Goal: Task Accomplishment & Management: Use online tool/utility

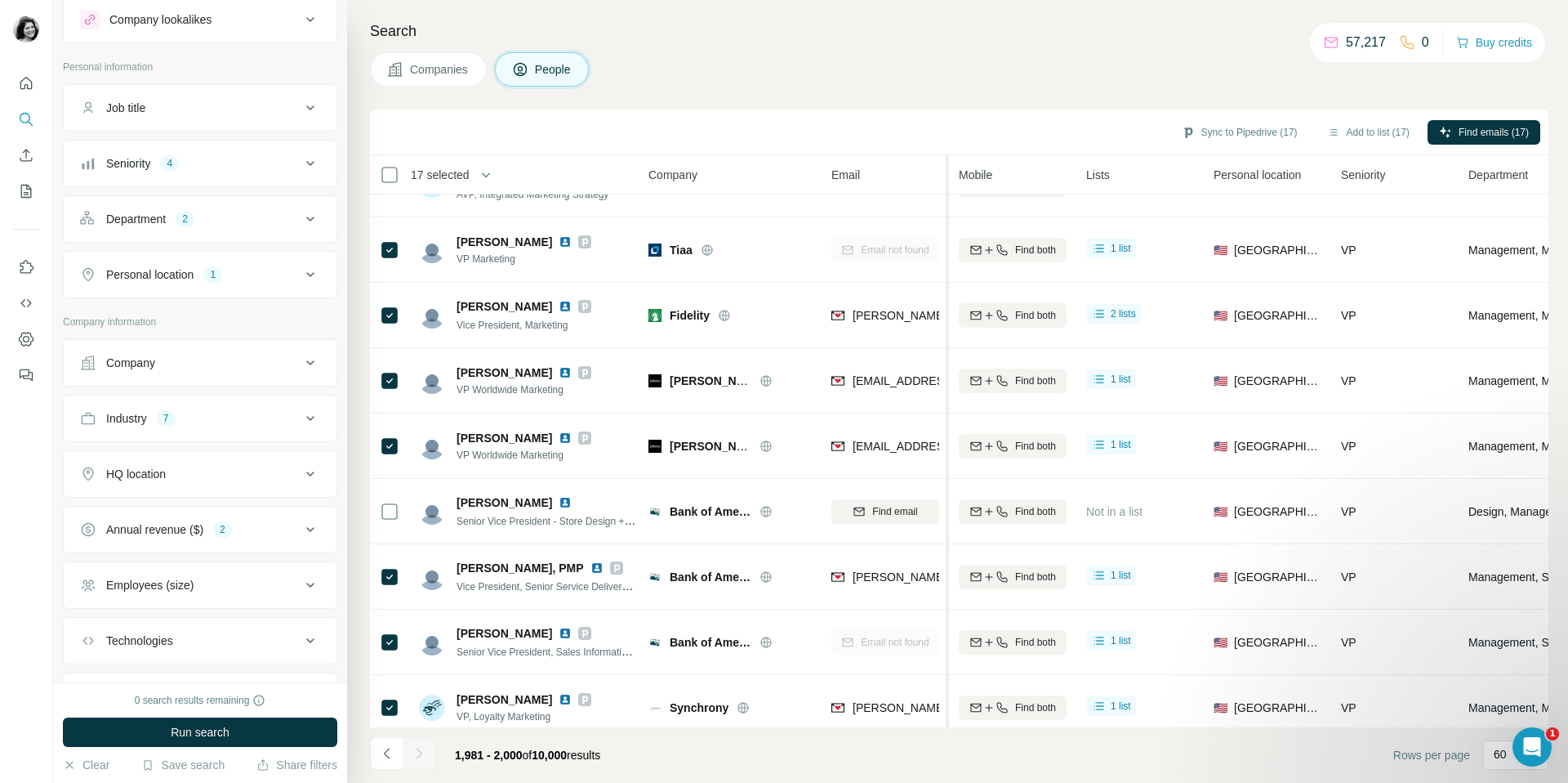
scroll to position [111, 4]
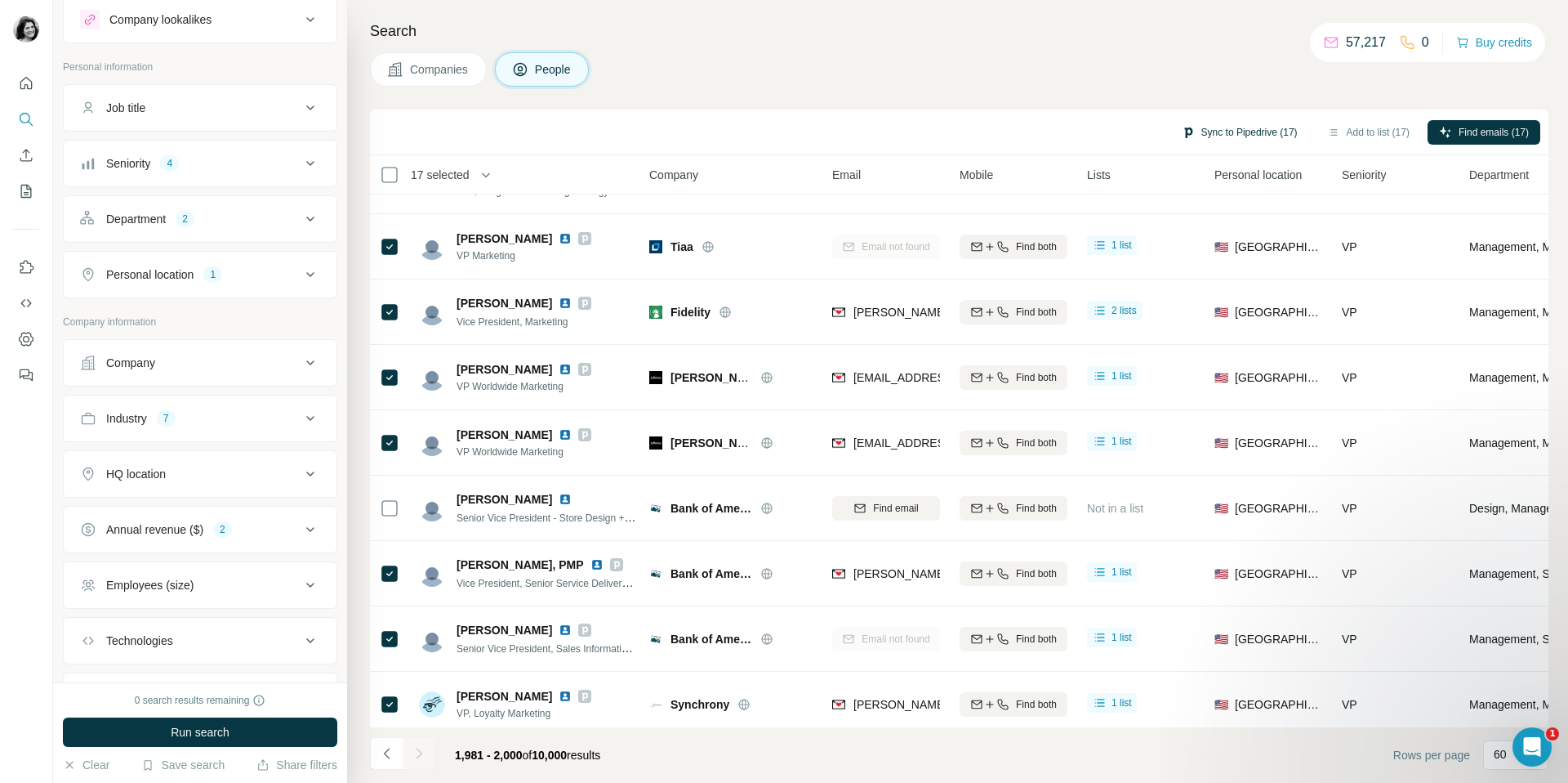
click at [1212, 132] on button "Sync to Pipedrive (17)" at bounding box center [1240, 132] width 139 height 24
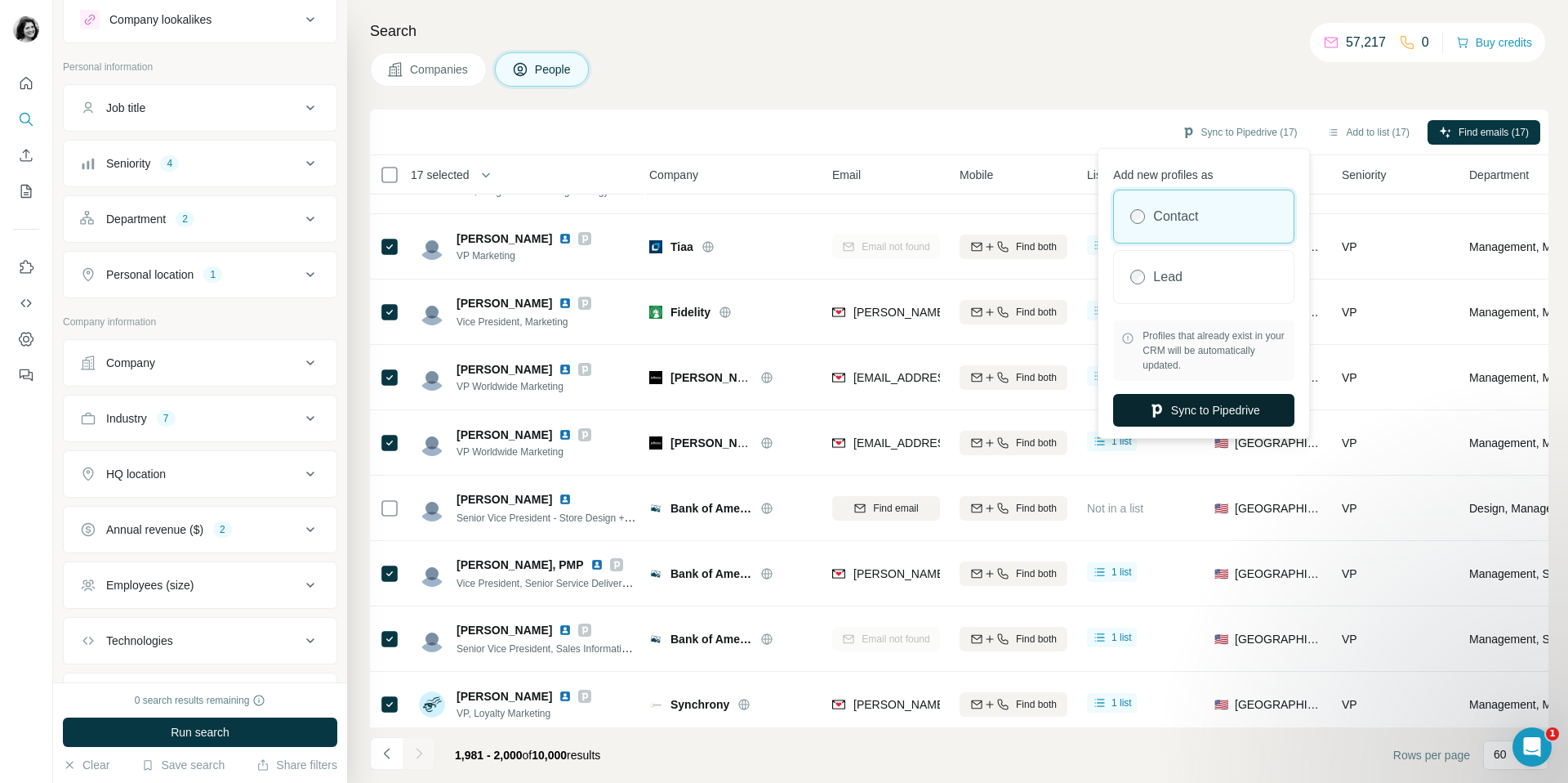
click at [1148, 398] on button "Sync to Pipedrive" at bounding box center [1204, 410] width 182 height 32
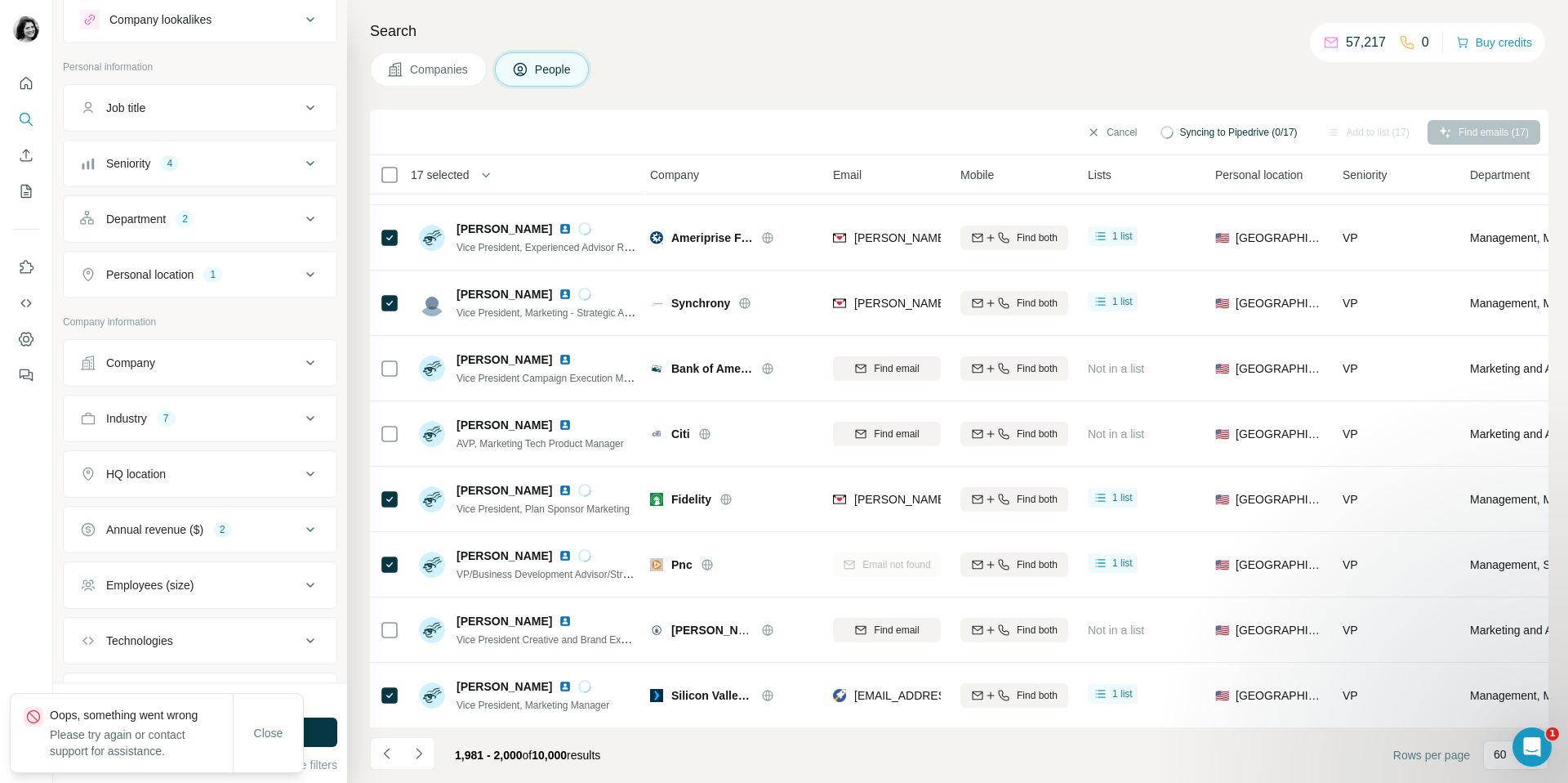
scroll to position [775, 4]
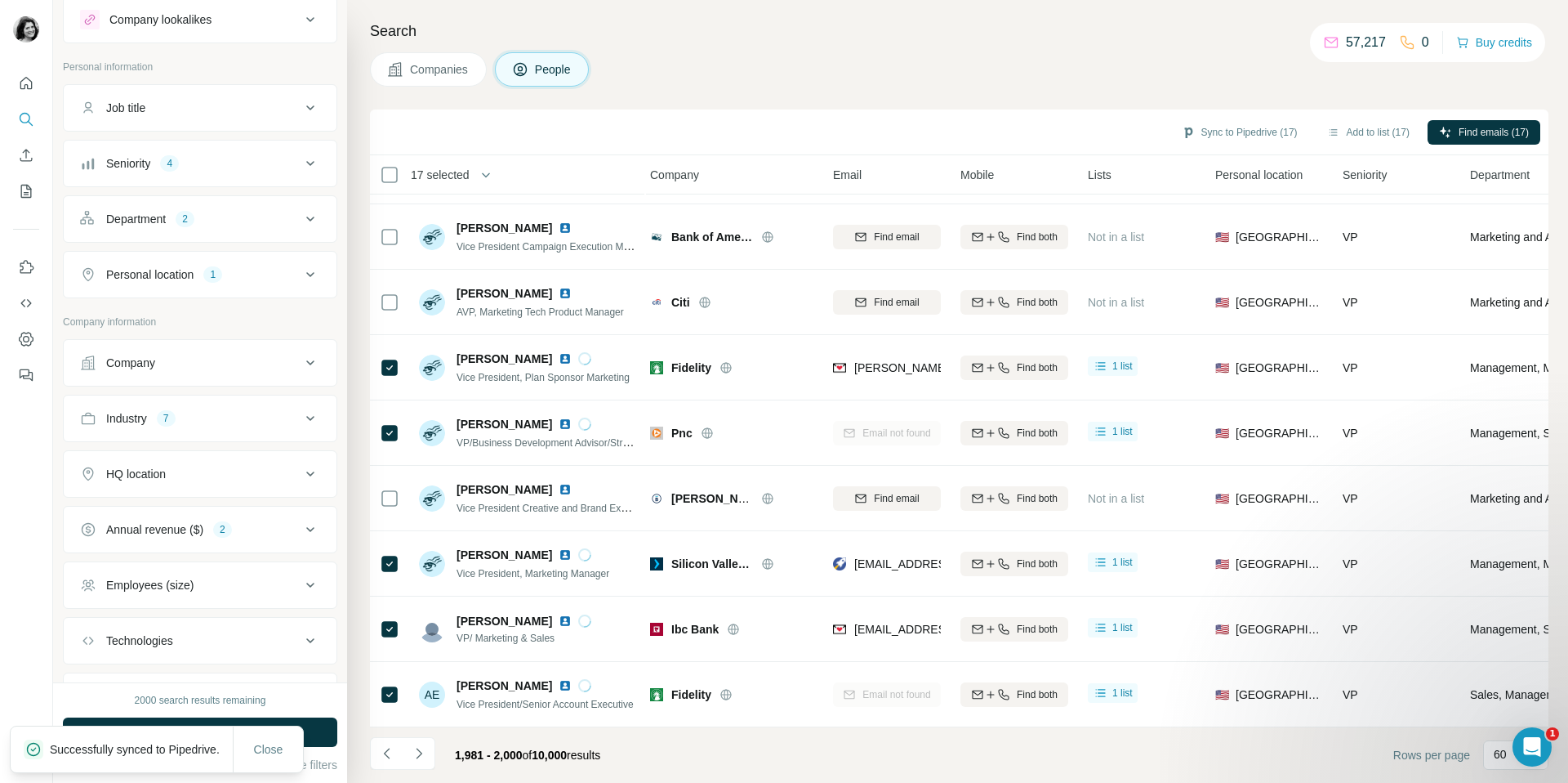
click at [455, 176] on span "17 selected" at bounding box center [439, 174] width 58 height 16
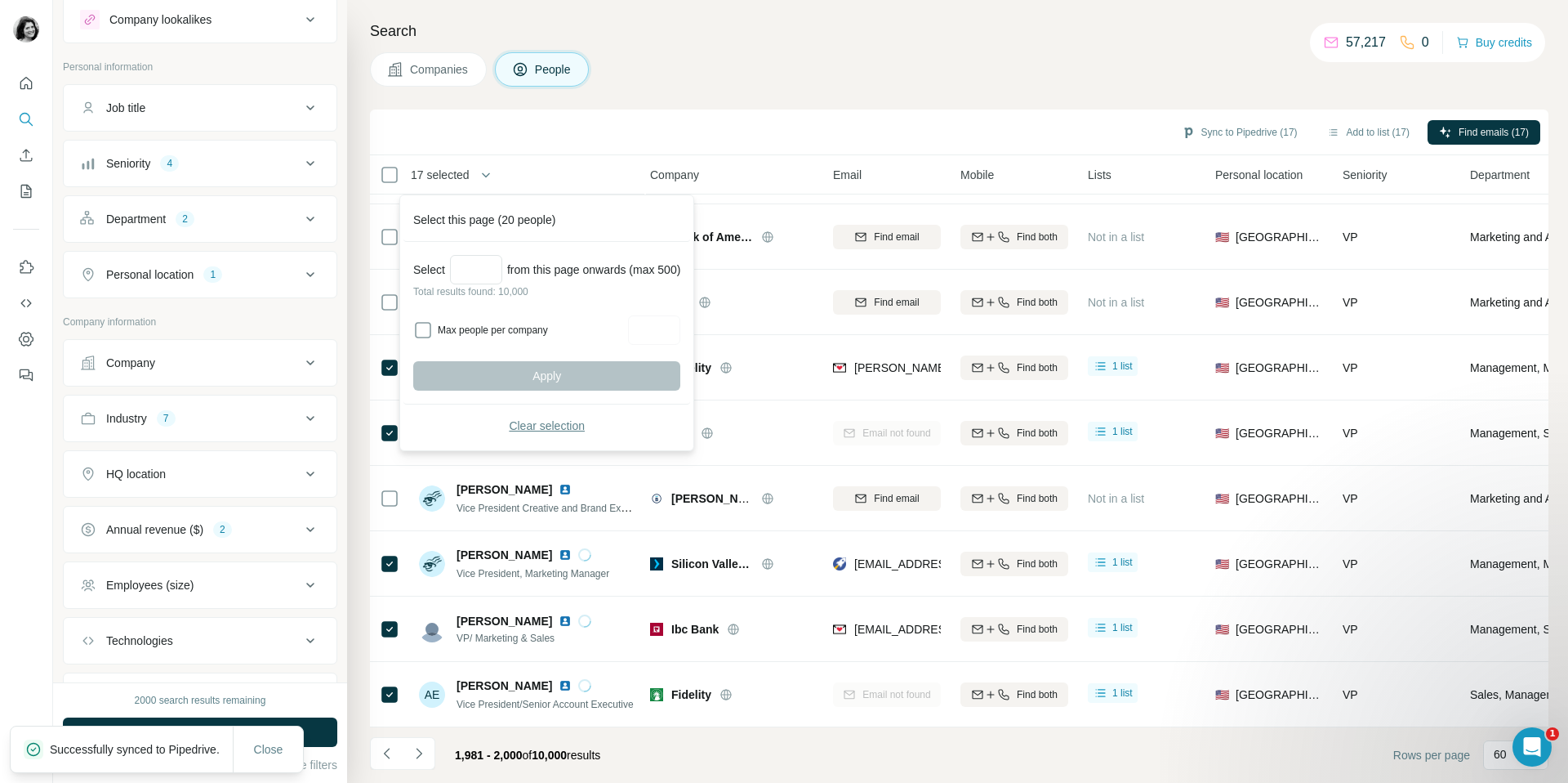
click at [532, 418] on span "Clear selection" at bounding box center [546, 426] width 76 height 16
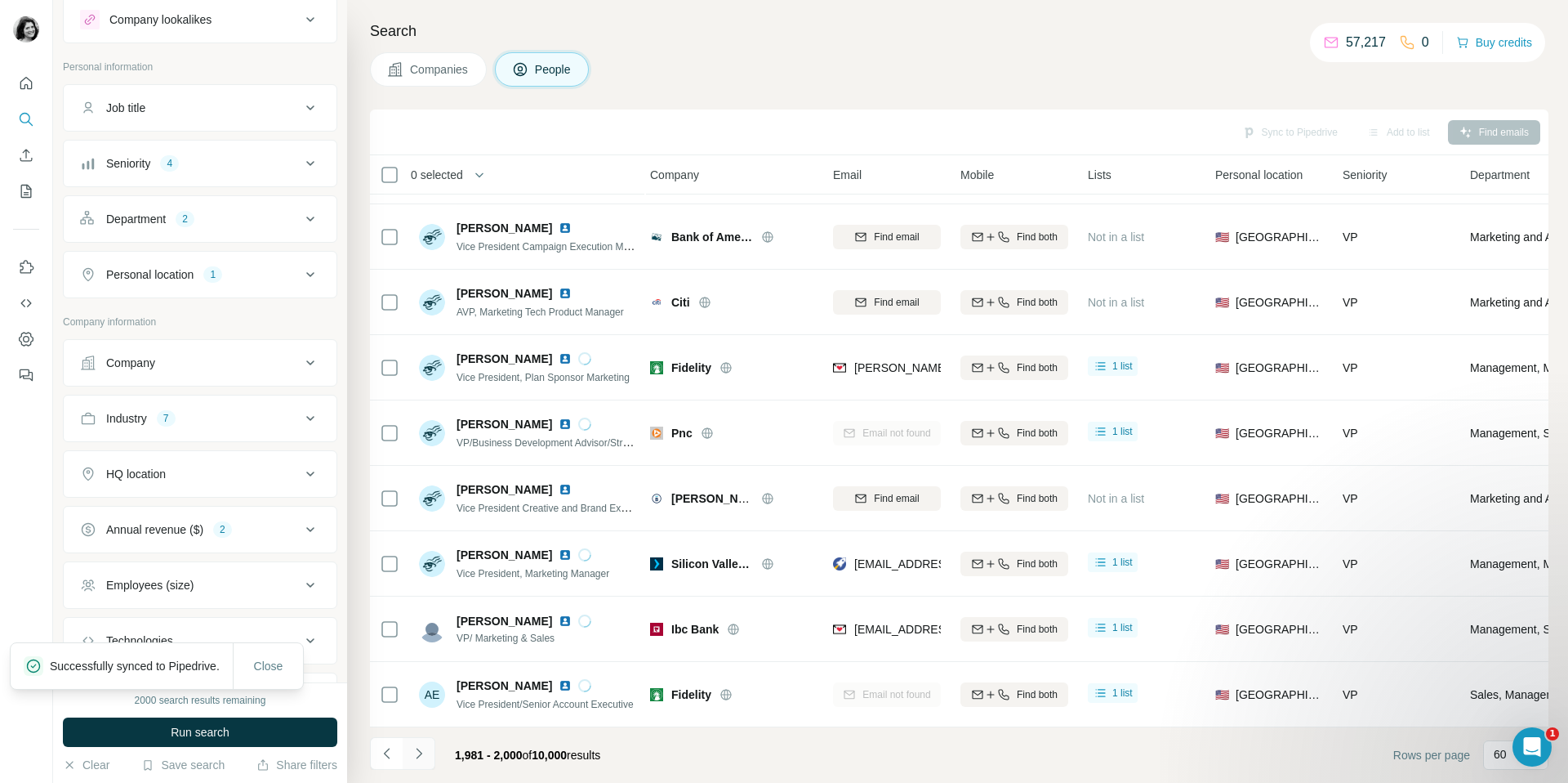
click at [420, 752] on icon "Navigate to next page" at bounding box center [419, 753] width 5 height 11
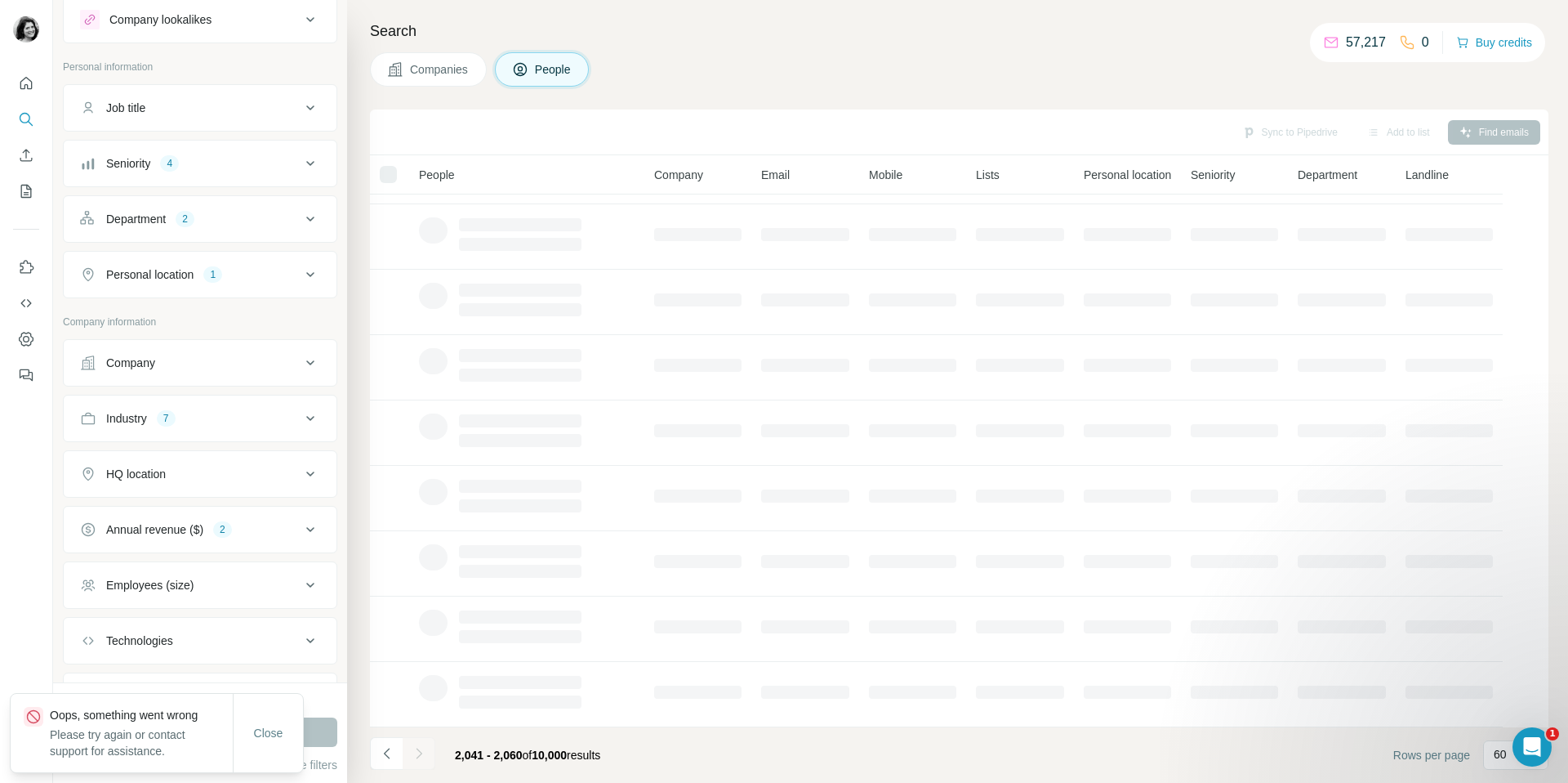
scroll to position [121, 0]
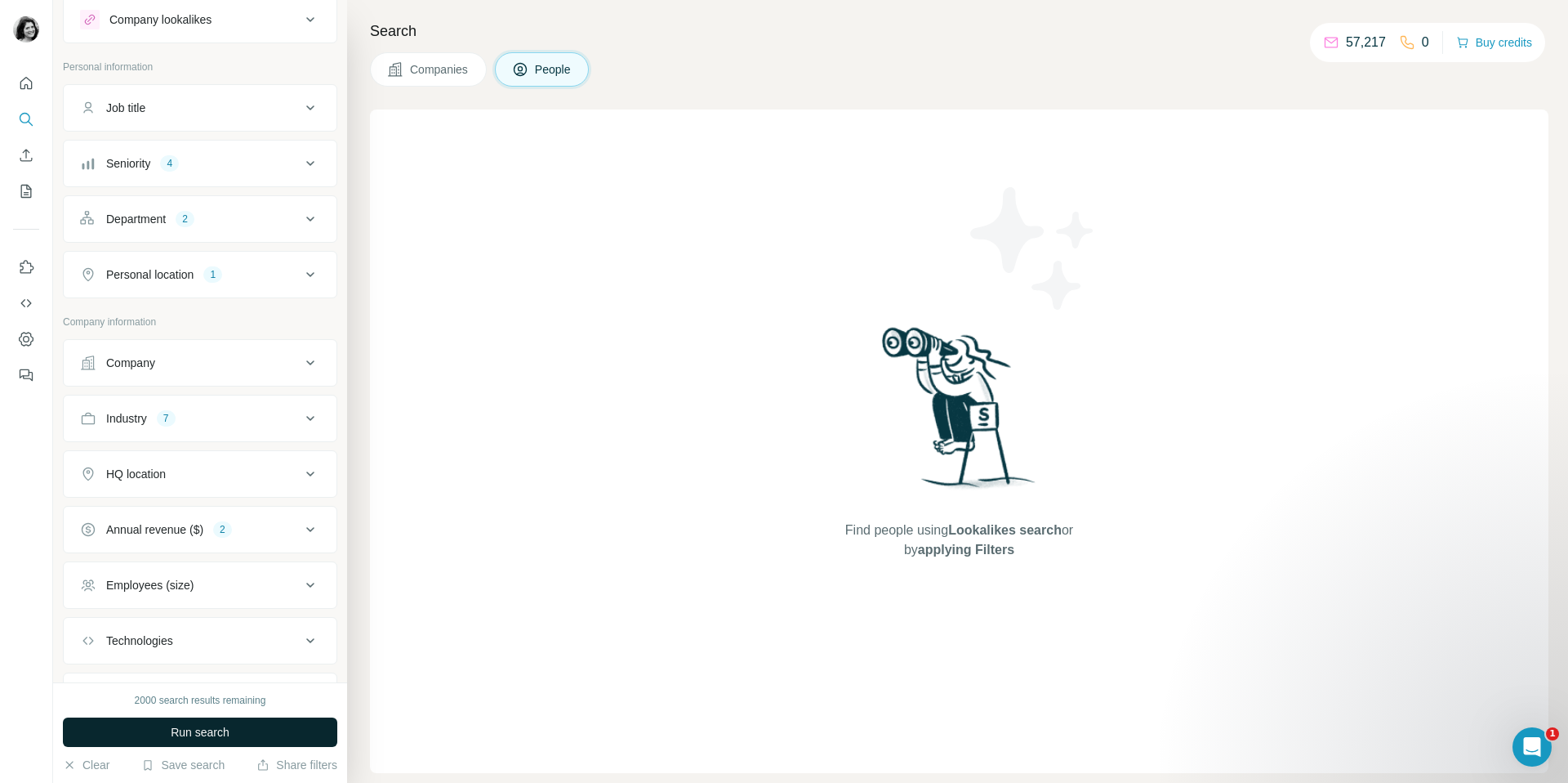
click at [286, 730] on button "Run search" at bounding box center [199, 732] width 274 height 30
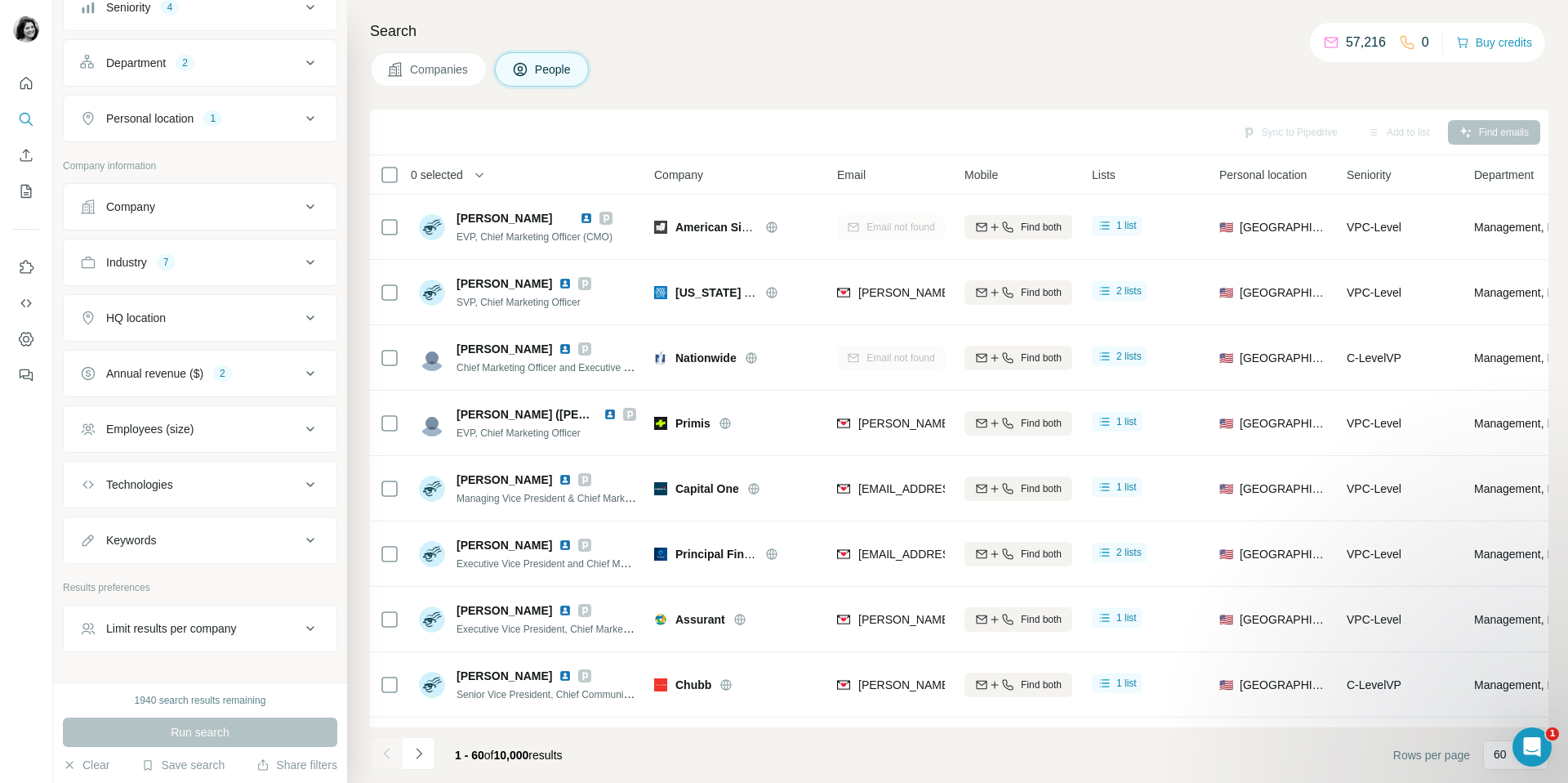
scroll to position [247, 0]
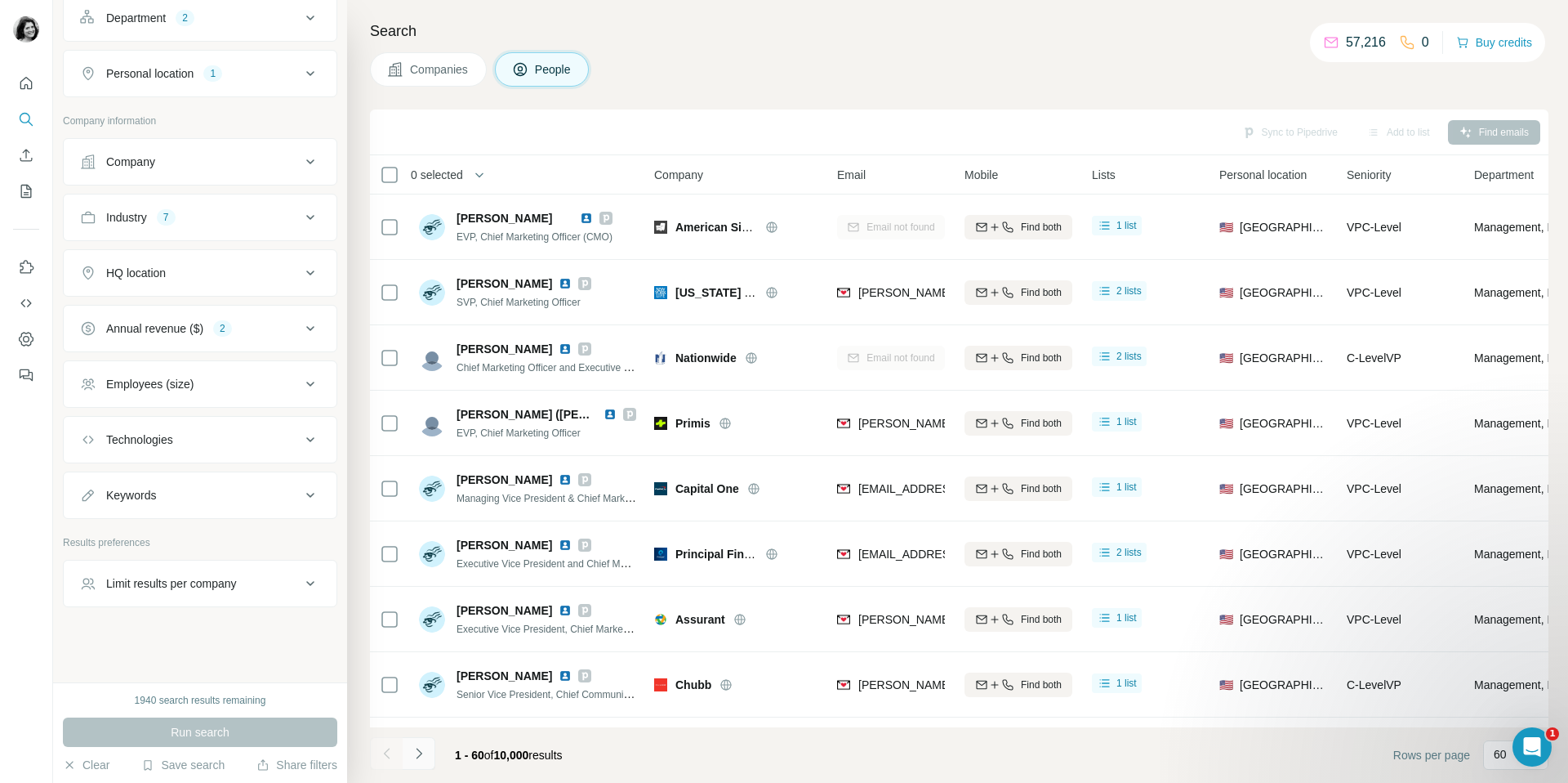
click at [409, 765] on button "Navigate to next page" at bounding box center [419, 753] width 32 height 32
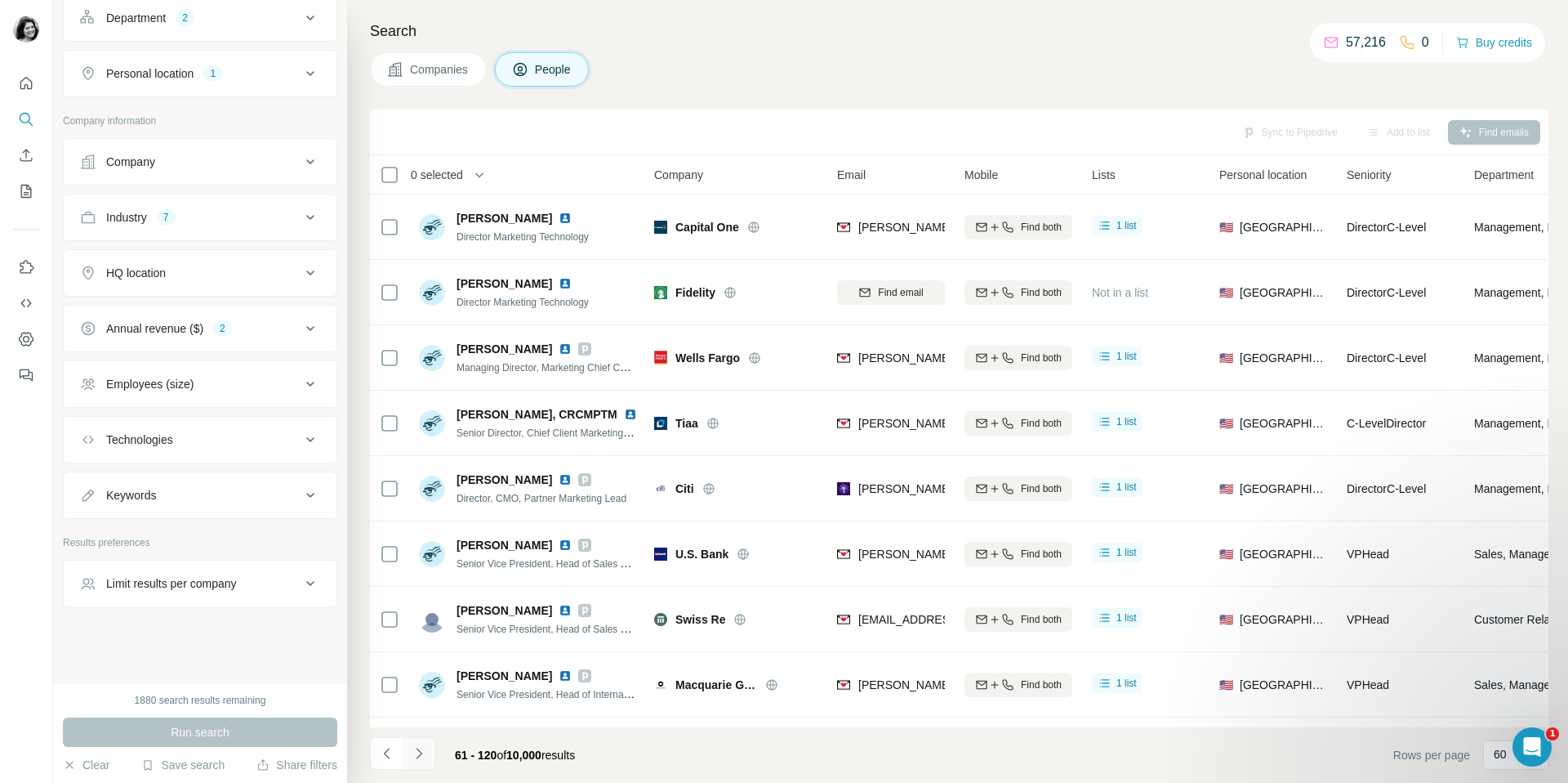
click at [424, 756] on icon "Navigate to next page" at bounding box center [419, 753] width 16 height 16
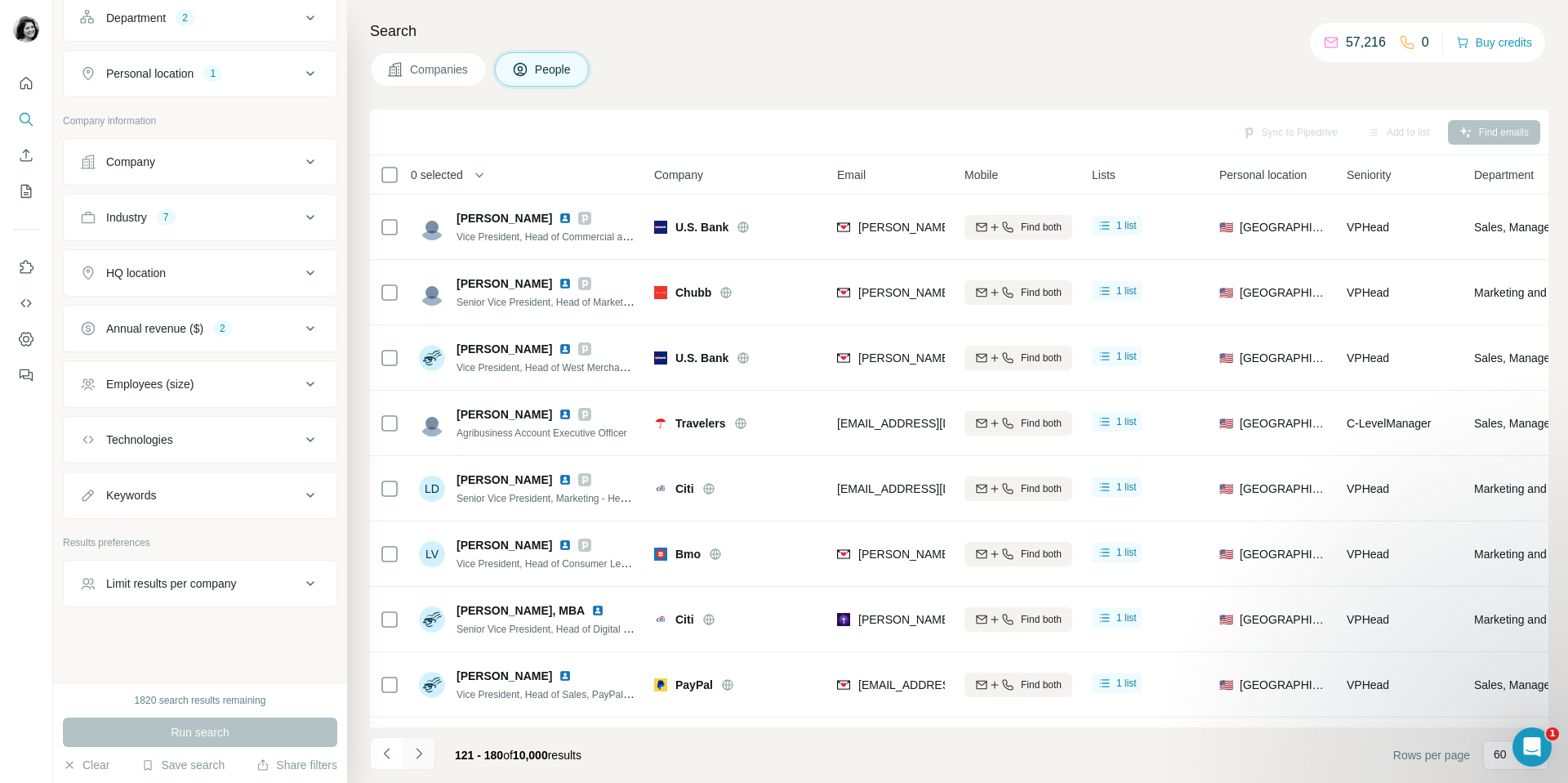
click at [423, 756] on icon "Navigate to next page" at bounding box center [419, 753] width 16 height 16
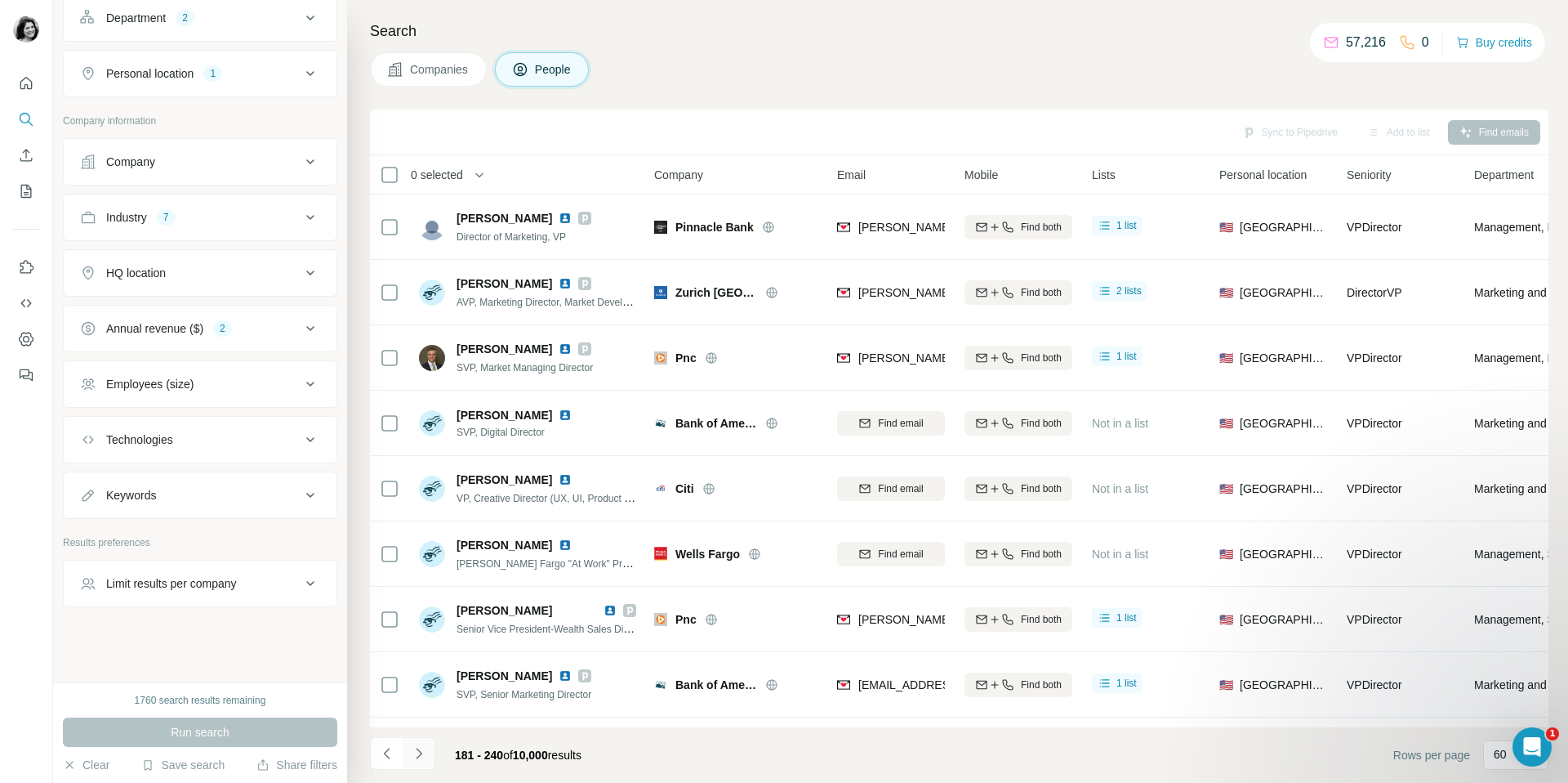
click at [423, 756] on icon "Navigate to next page" at bounding box center [419, 753] width 16 height 16
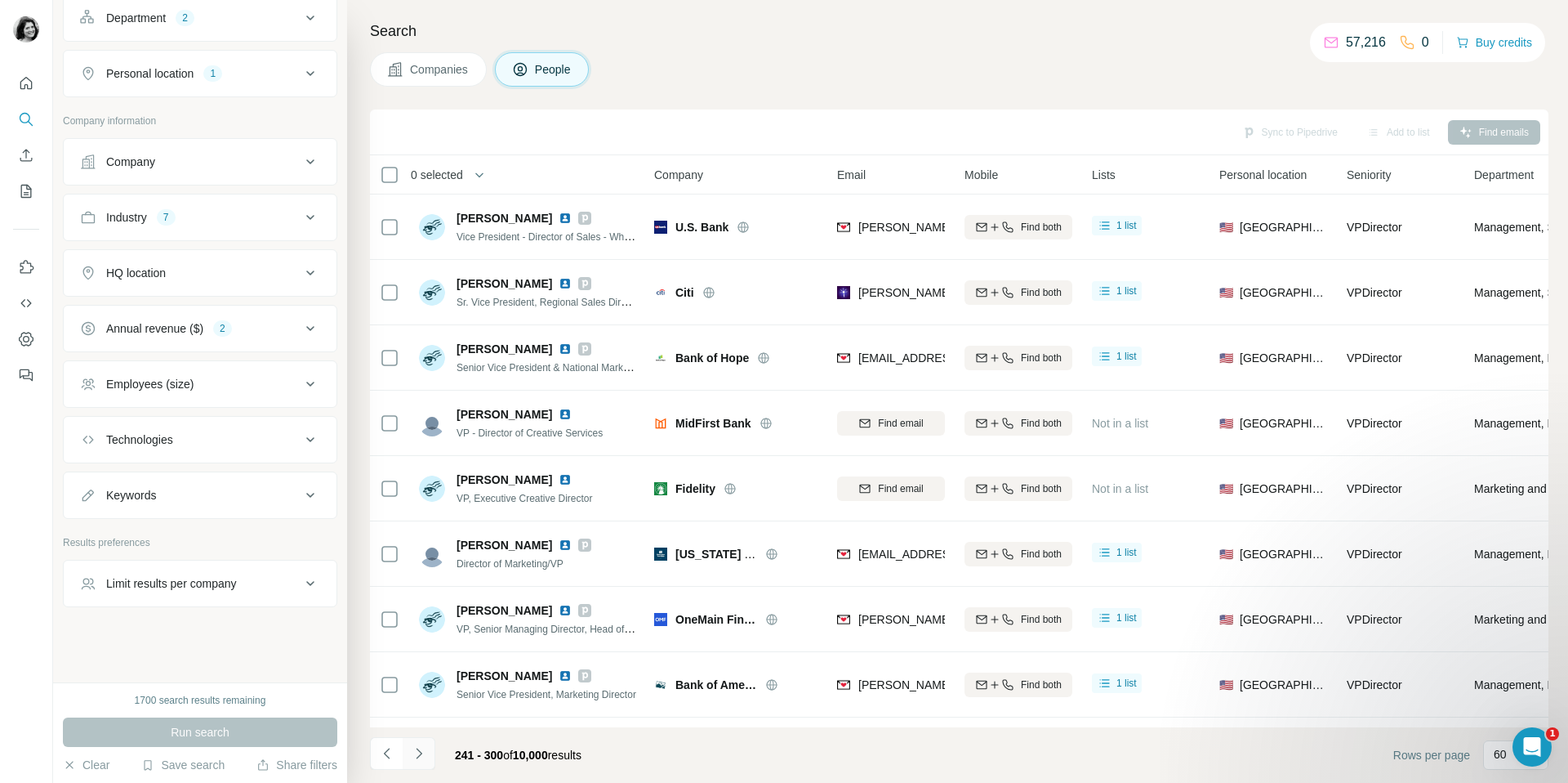
click at [423, 756] on icon "Navigate to next page" at bounding box center [419, 753] width 16 height 16
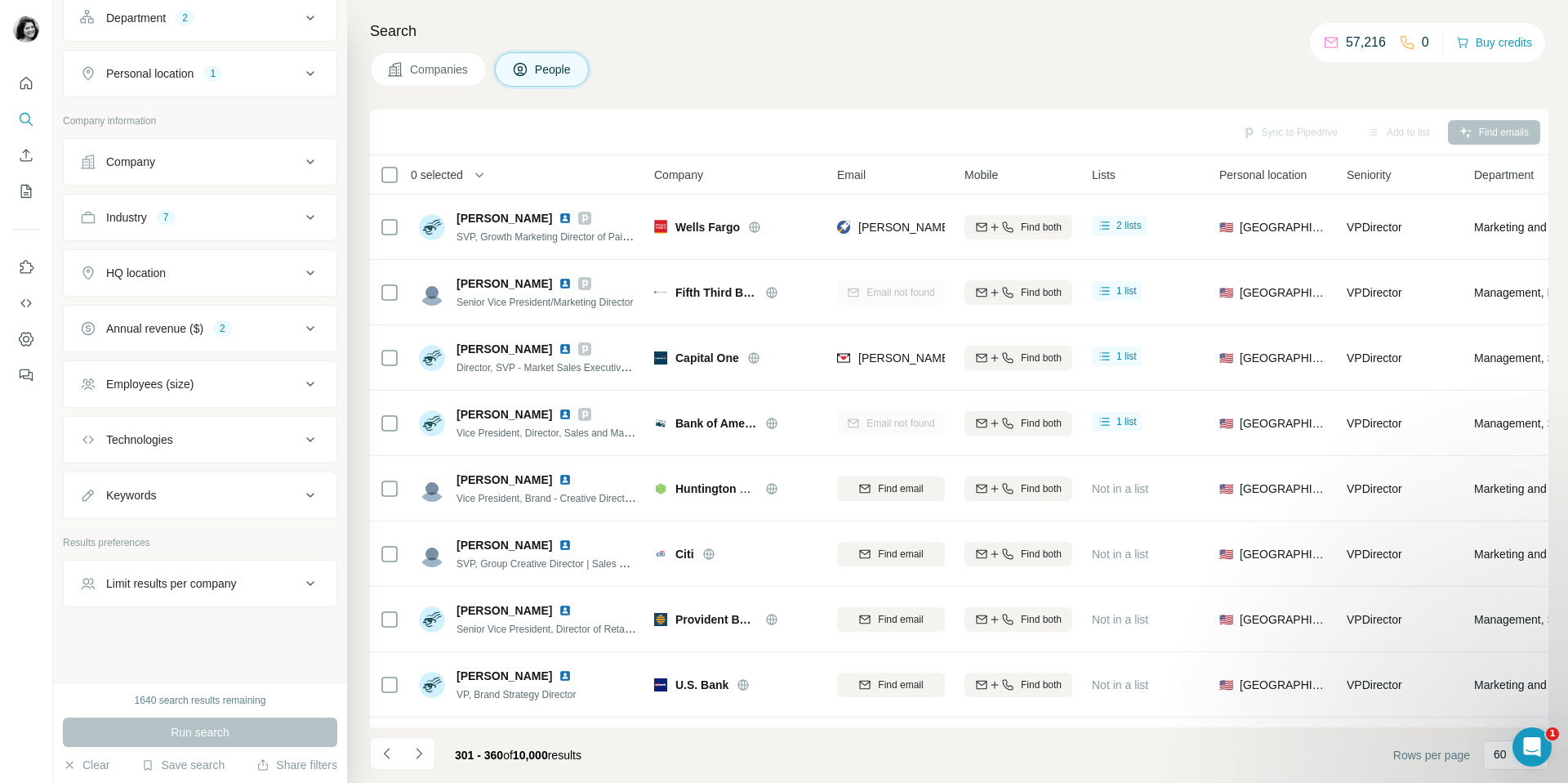
click at [420, 753] on icon "Navigate to next page" at bounding box center [419, 753] width 5 height 11
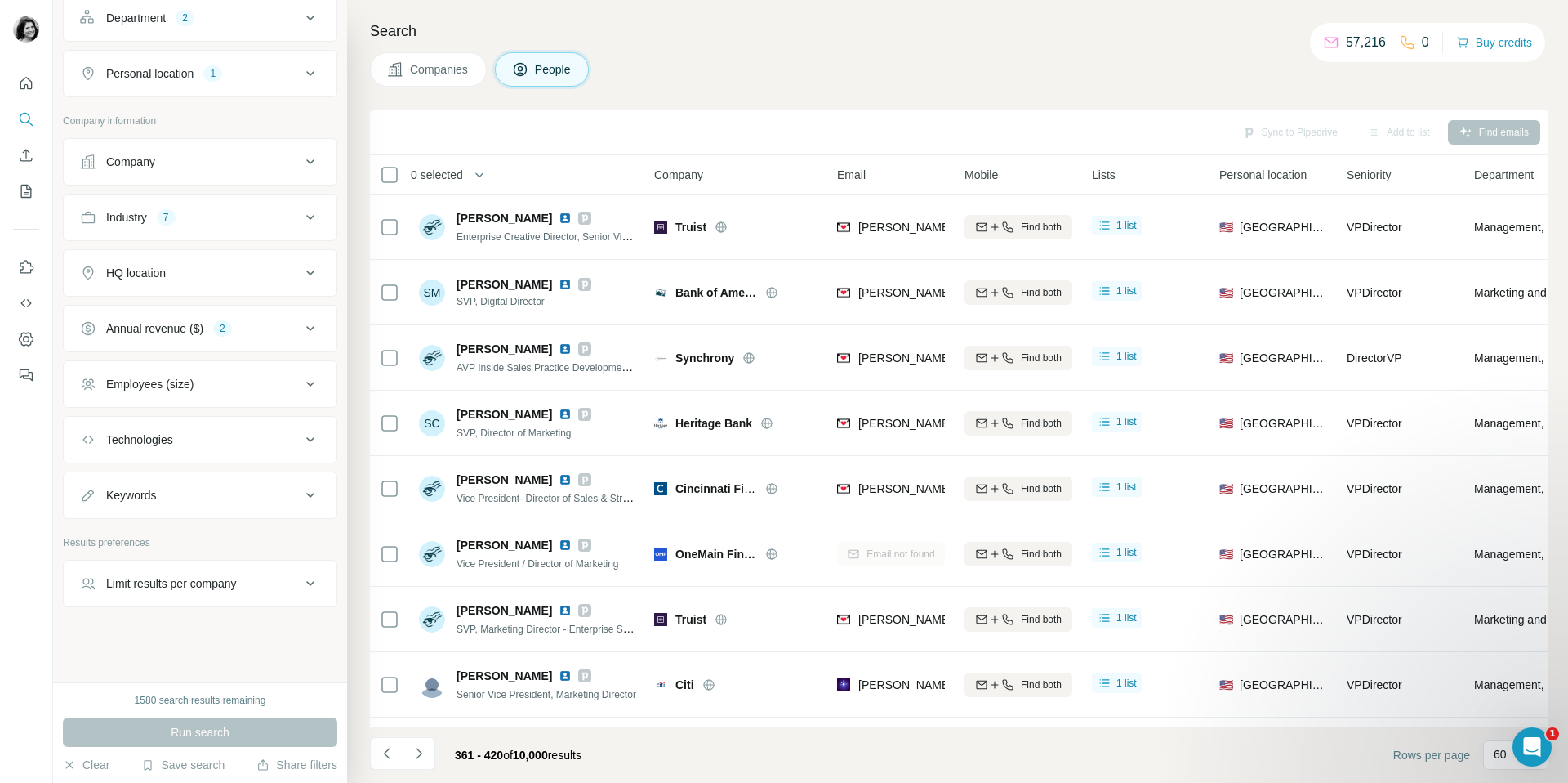
click at [420, 753] on icon "Navigate to next page" at bounding box center [419, 753] width 5 height 11
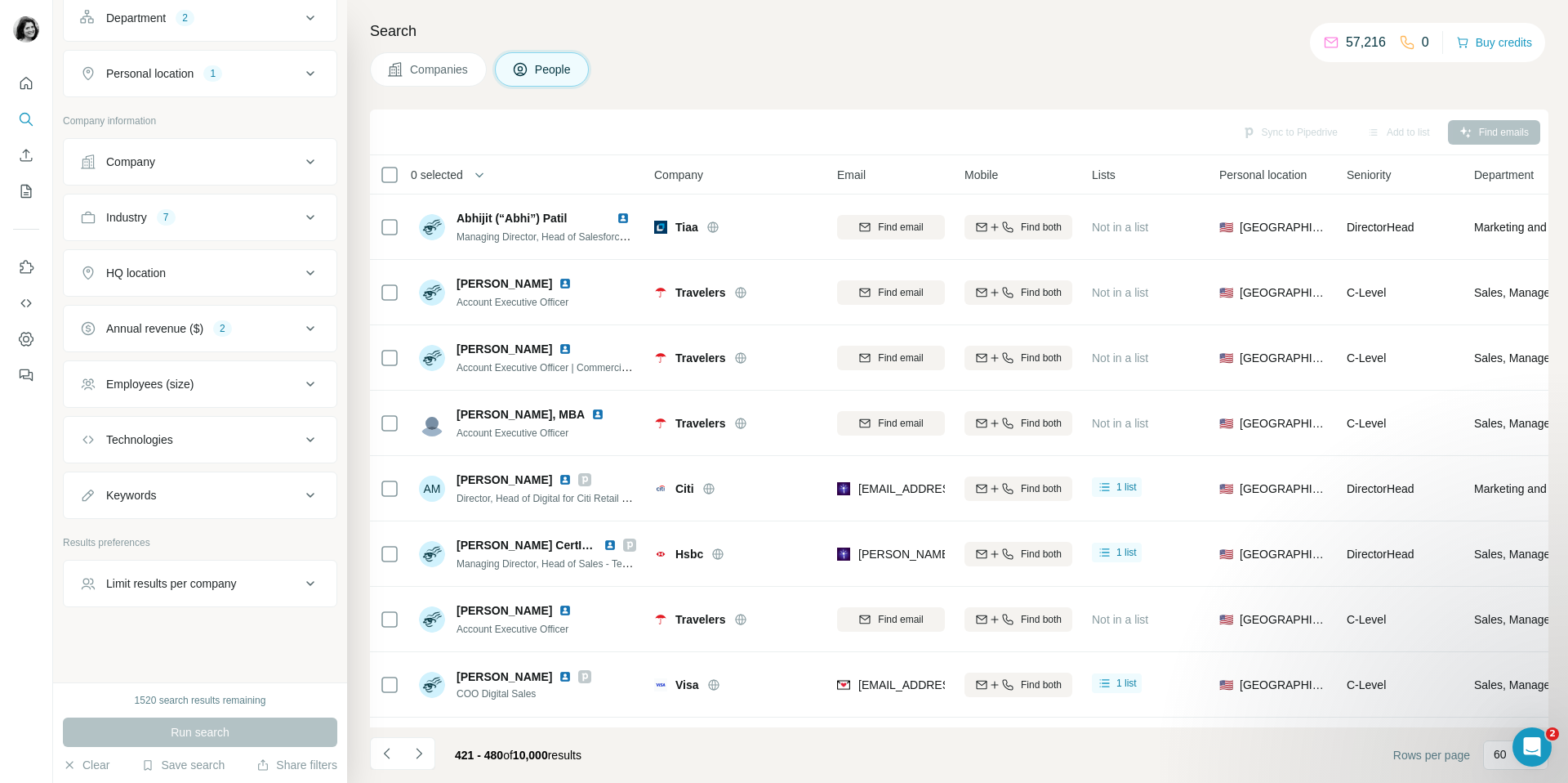
click at [420, 753] on icon "Navigate to next page" at bounding box center [419, 753] width 5 height 11
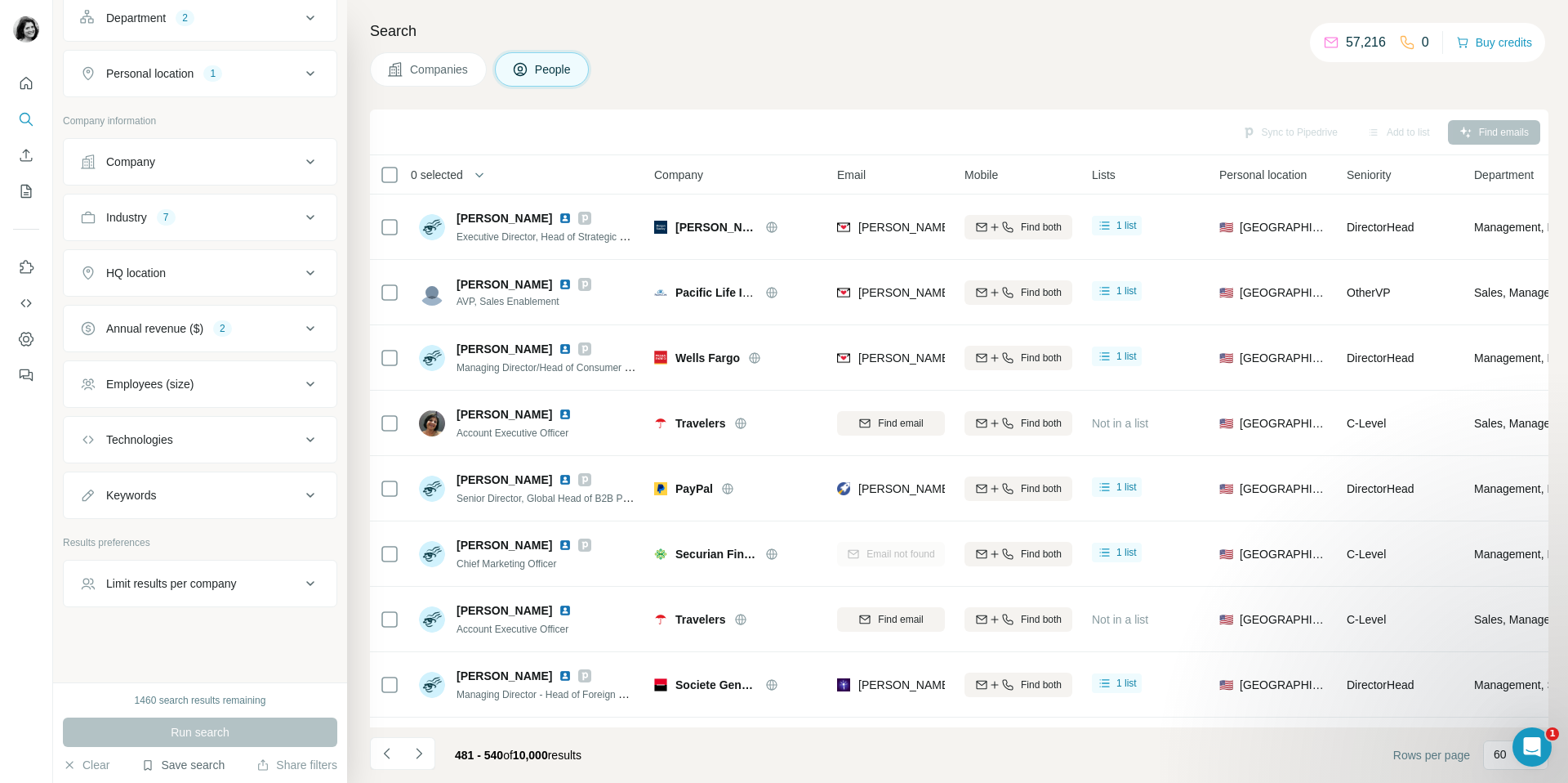
click at [174, 769] on button "Save search" at bounding box center [182, 765] width 84 height 16
click at [194, 741] on div "View my saved searches" at bounding box center [229, 736] width 173 height 32
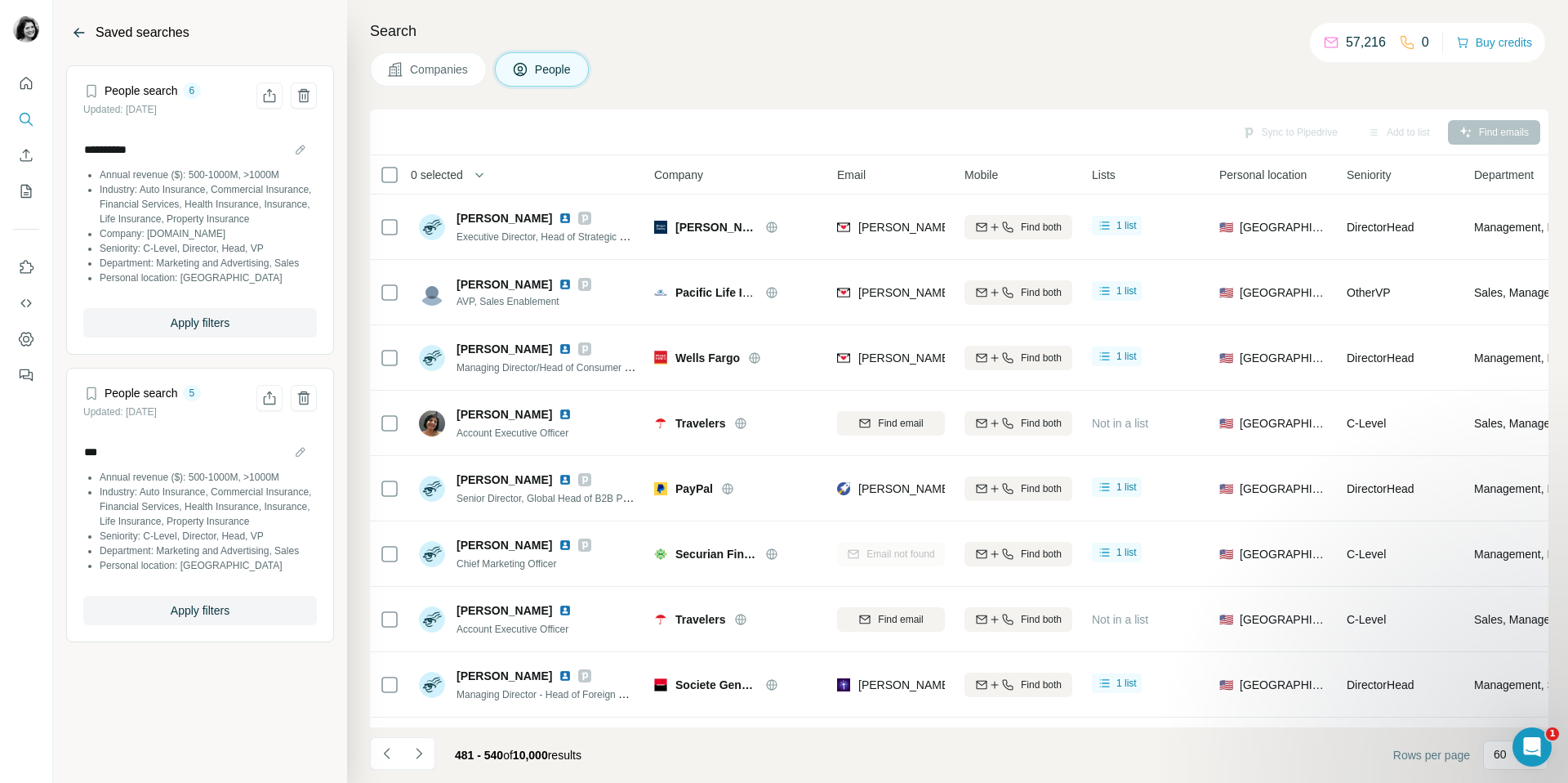
click at [80, 31] on icon "Back" at bounding box center [79, 32] width 16 height 16
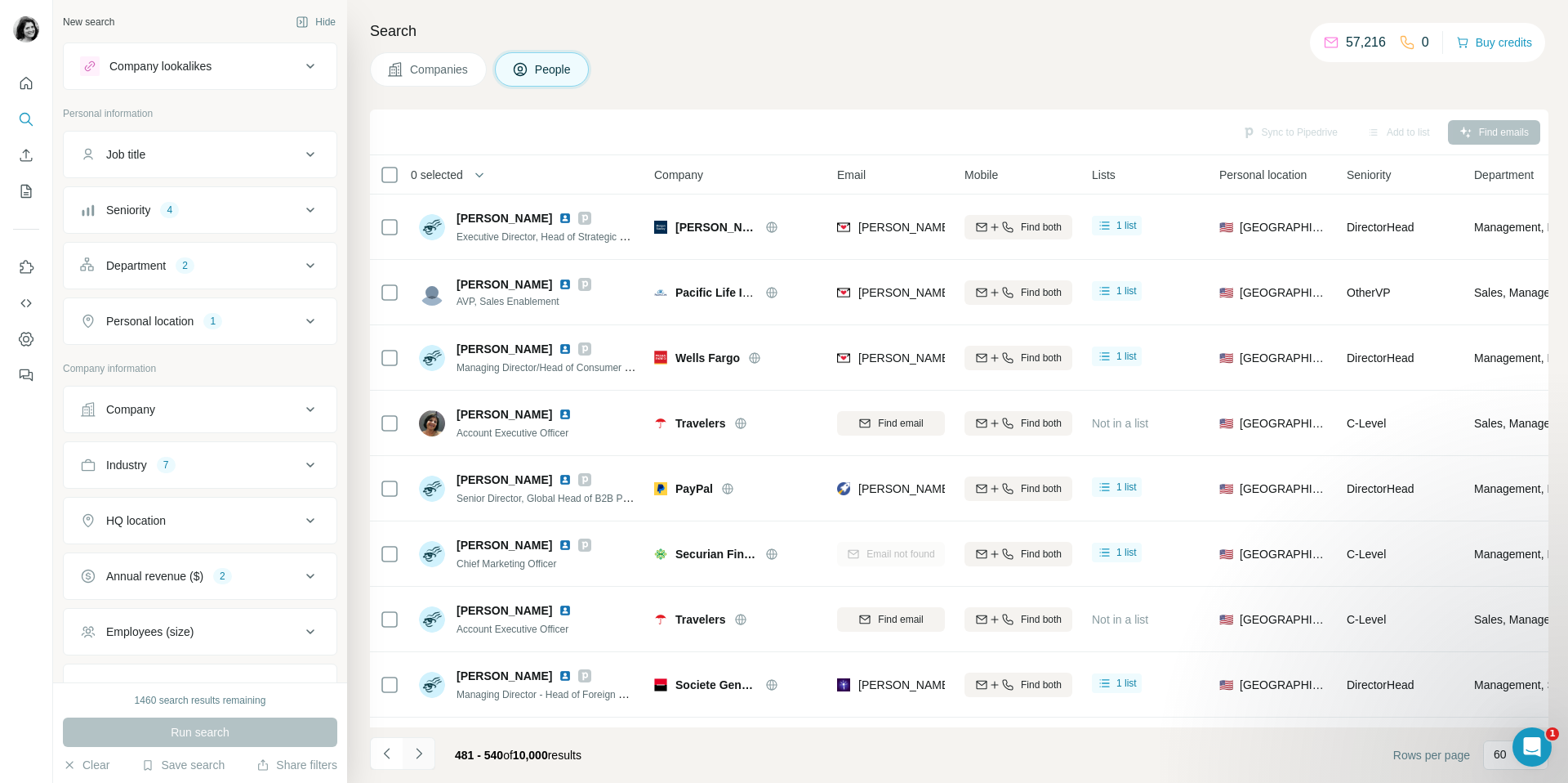
click at [421, 755] on icon "Navigate to next page" at bounding box center [419, 753] width 16 height 16
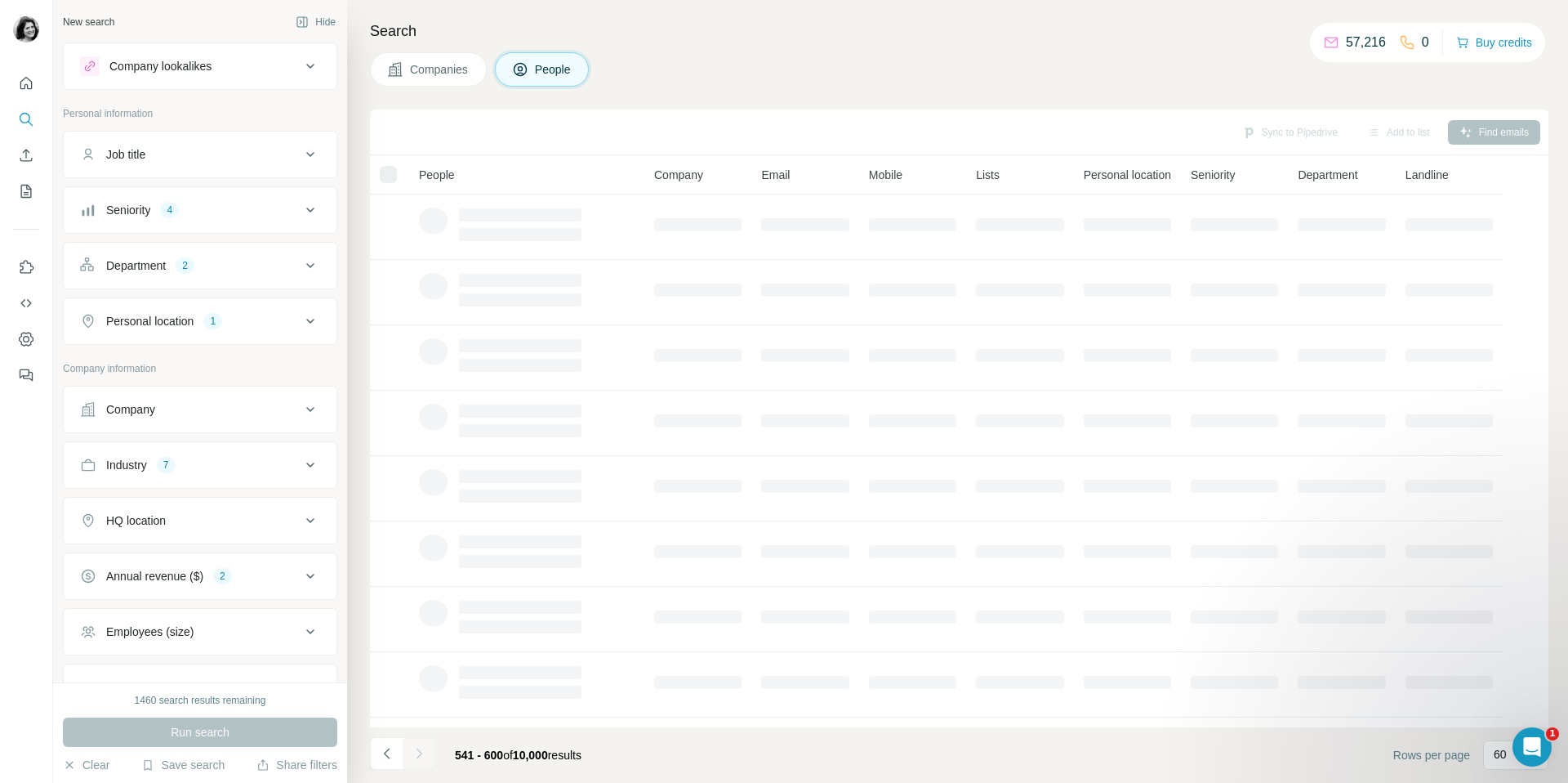
click at [421, 755] on div at bounding box center [419, 753] width 32 height 32
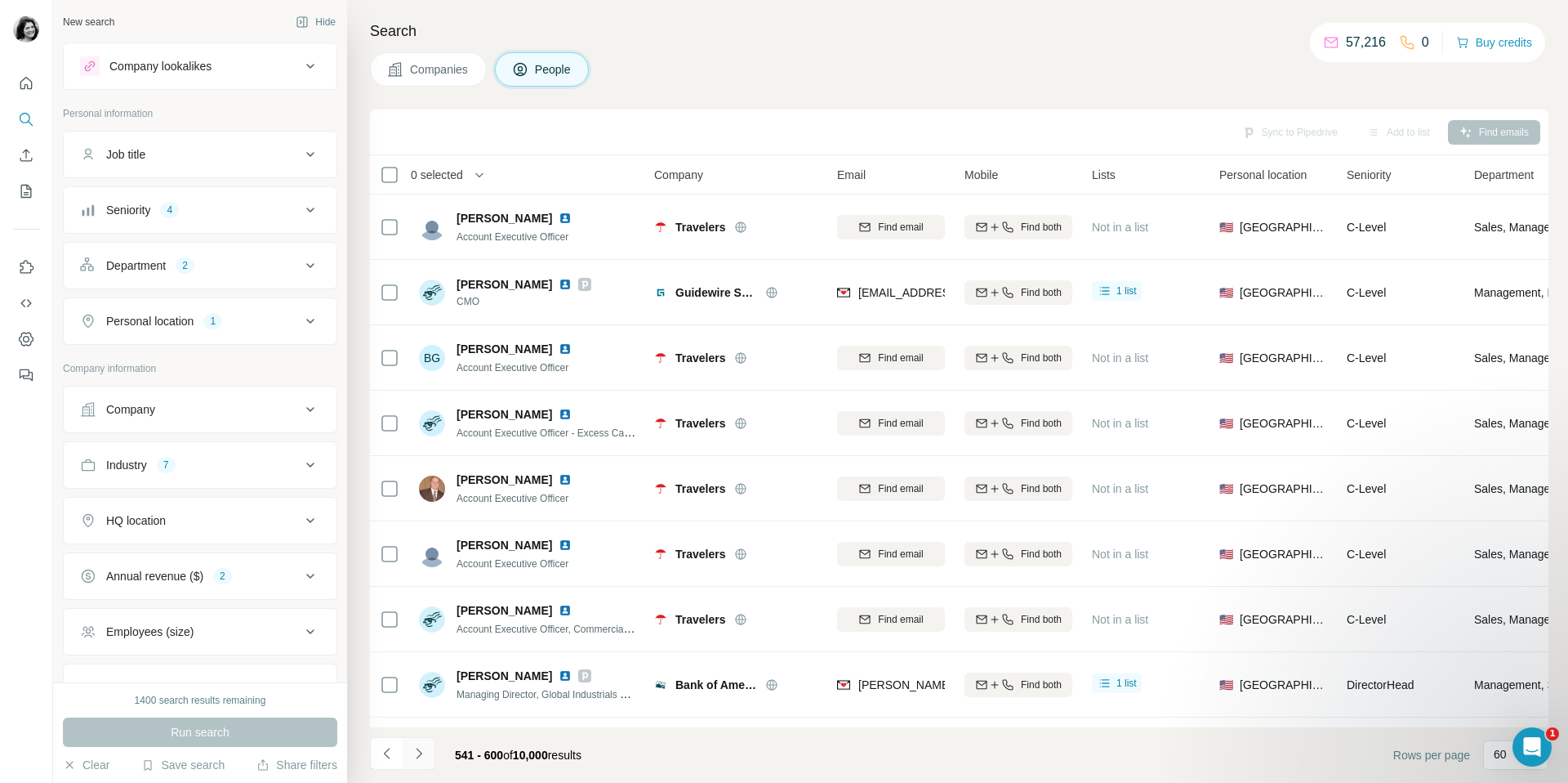
click at [418, 758] on icon "Navigate to next page" at bounding box center [419, 753] width 16 height 16
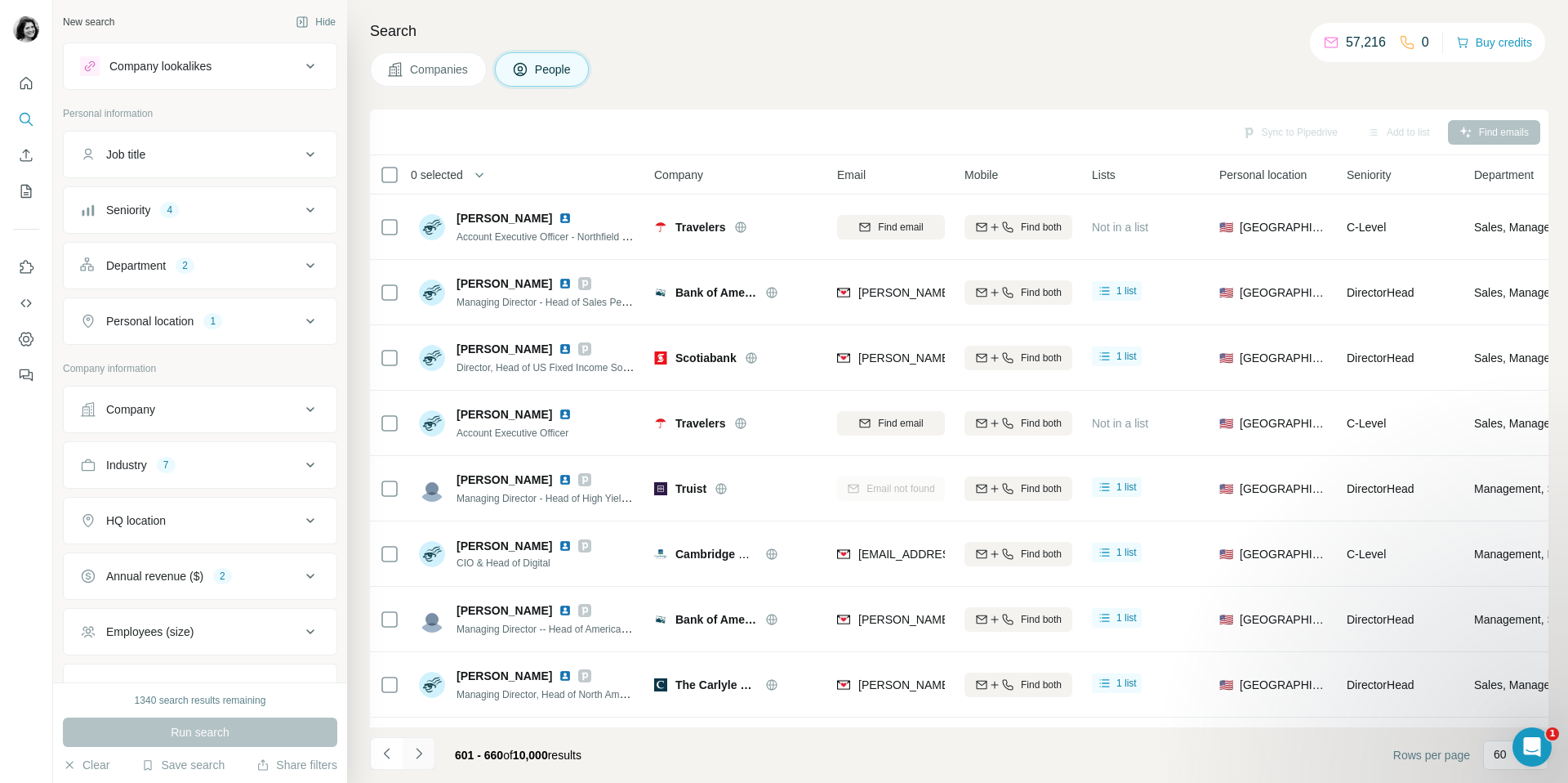
click at [418, 758] on icon "Navigate to next page" at bounding box center [419, 753] width 16 height 16
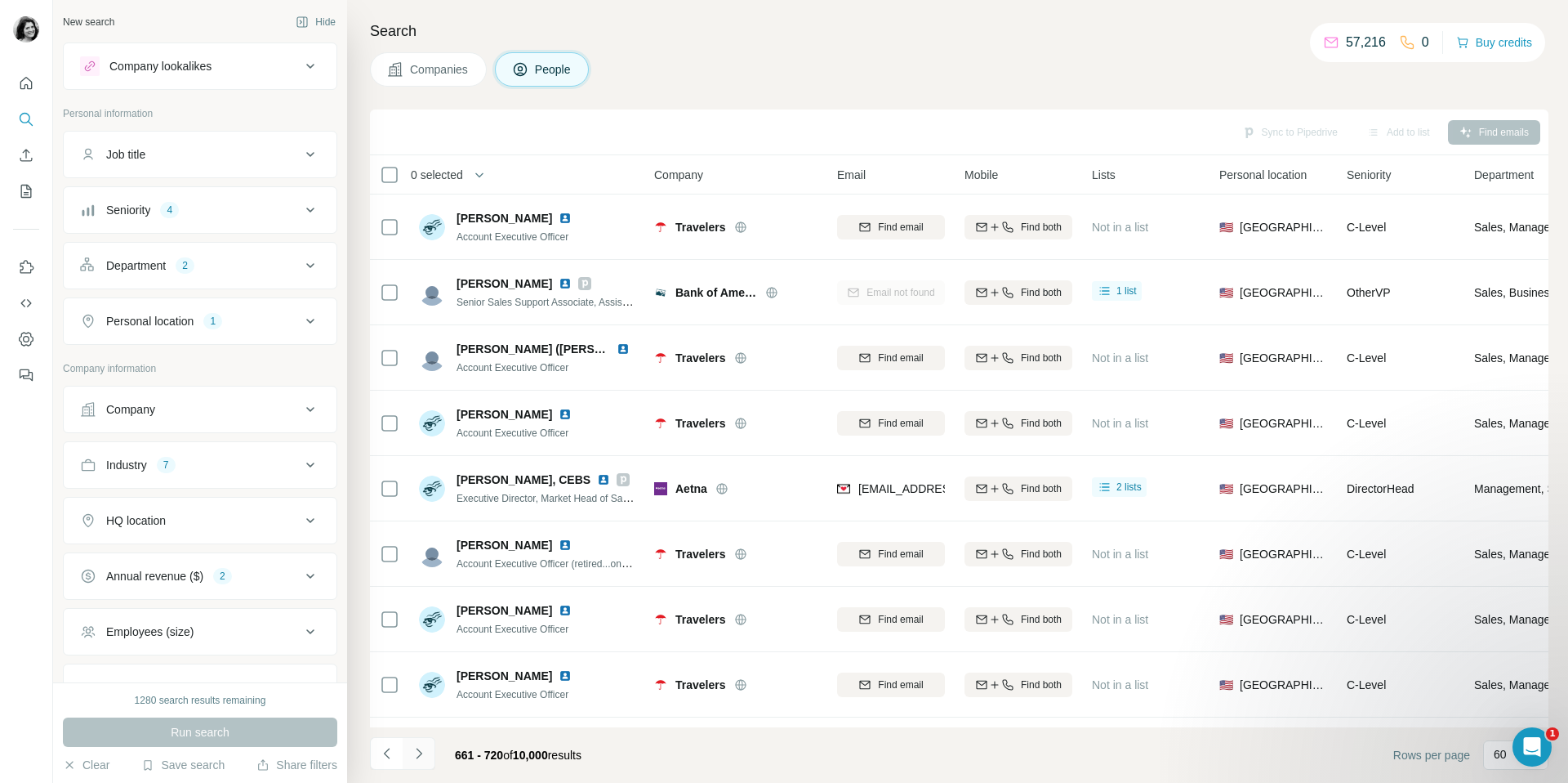
click at [418, 758] on icon "Navigate to next page" at bounding box center [419, 753] width 16 height 16
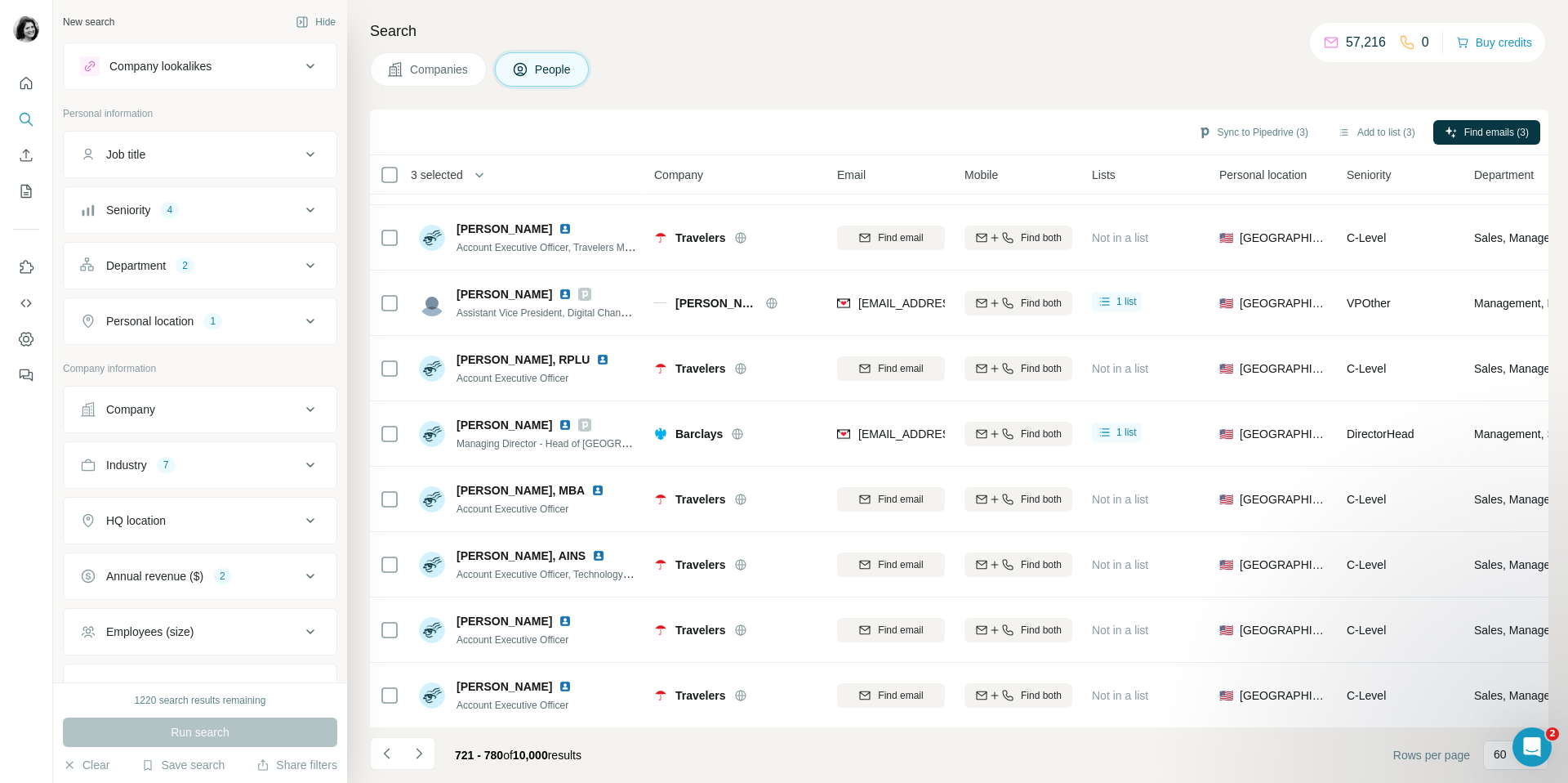
scroll to position [3390, 0]
click at [421, 750] on icon "Navigate to next page" at bounding box center [419, 753] width 16 height 16
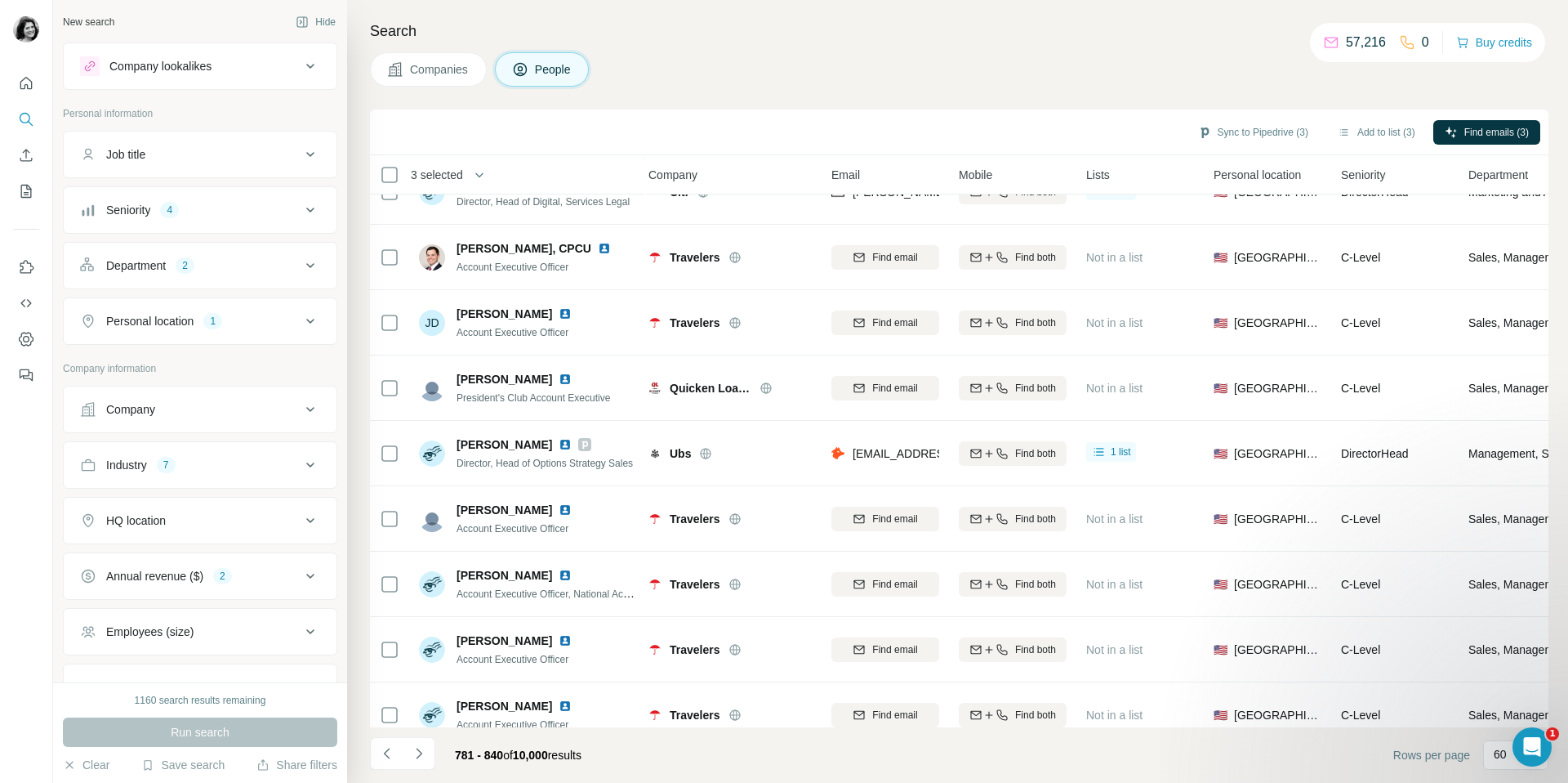
scroll to position [1876, 5]
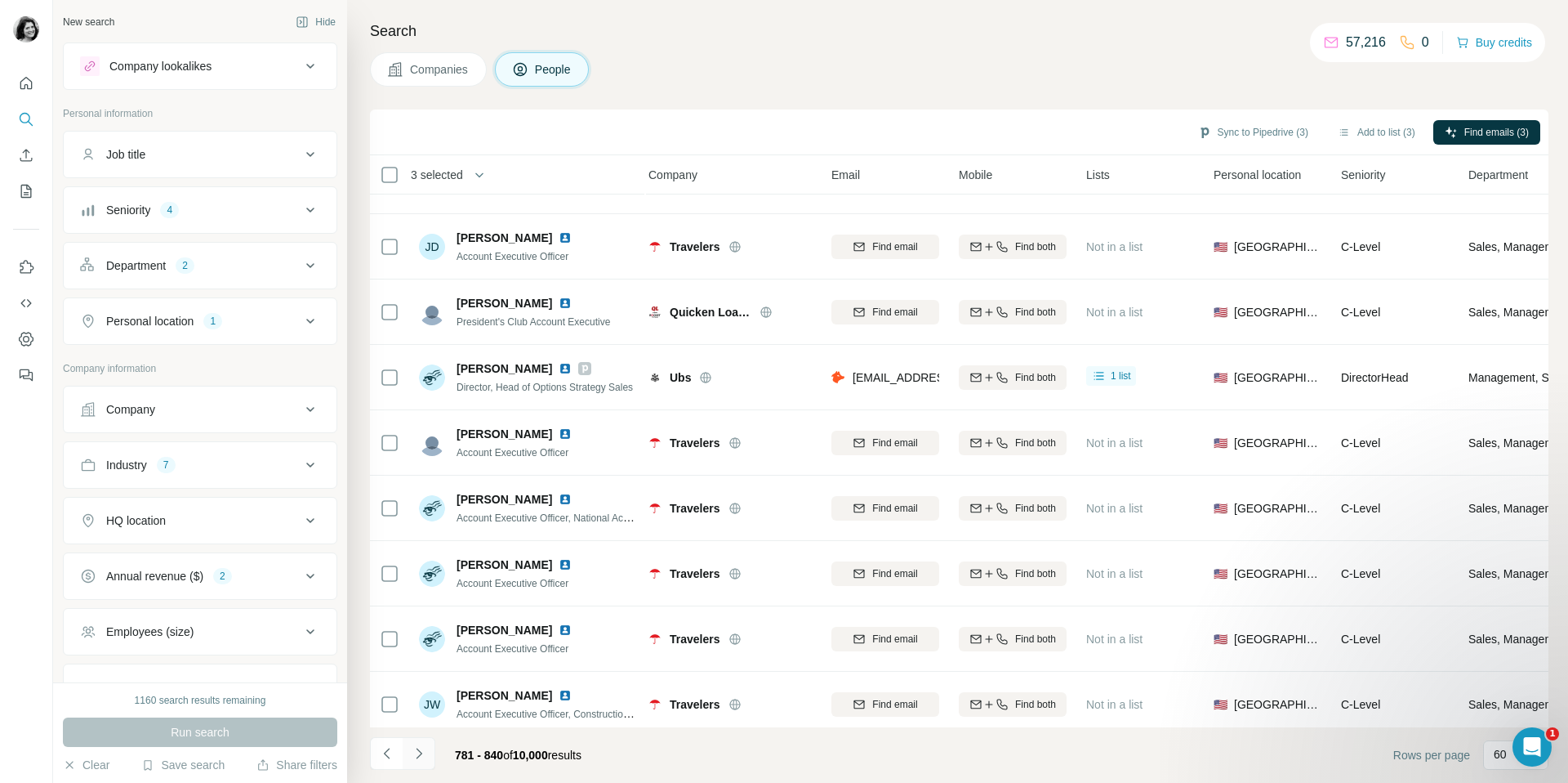
click at [422, 759] on icon "Navigate to next page" at bounding box center [419, 753] width 16 height 16
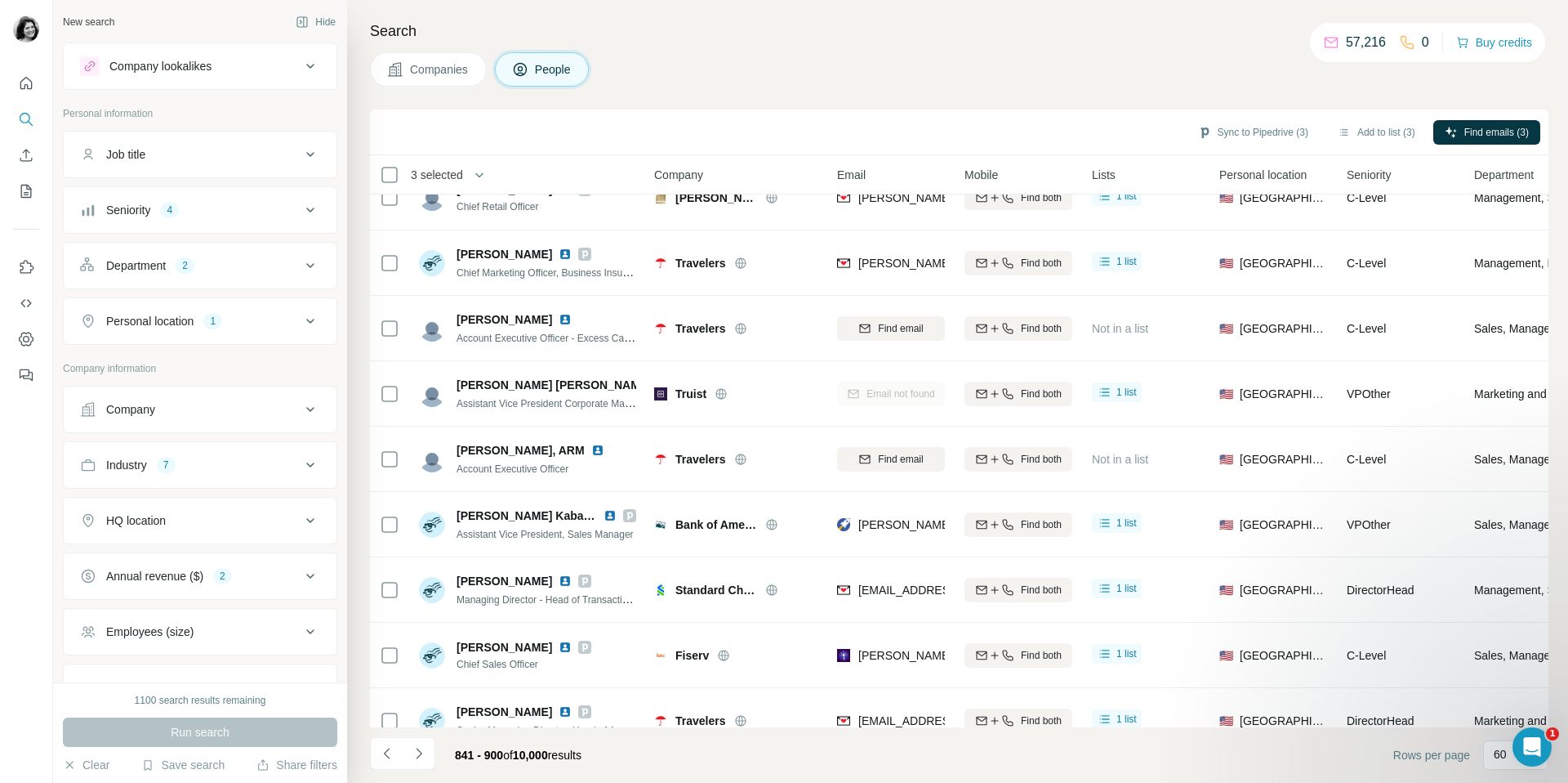
scroll to position [3390, 0]
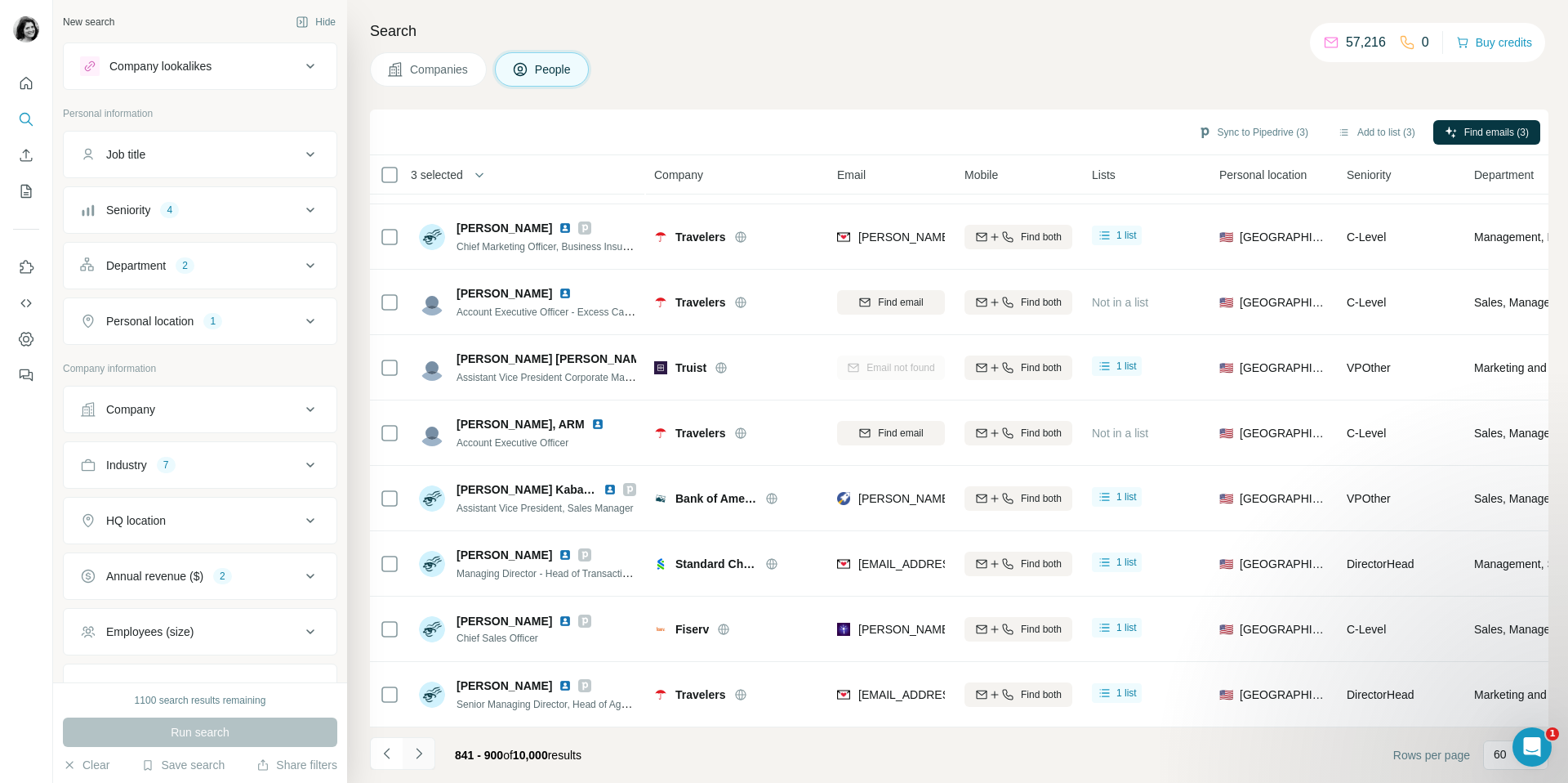
click at [421, 756] on icon "Navigate to next page" at bounding box center [419, 753] width 16 height 16
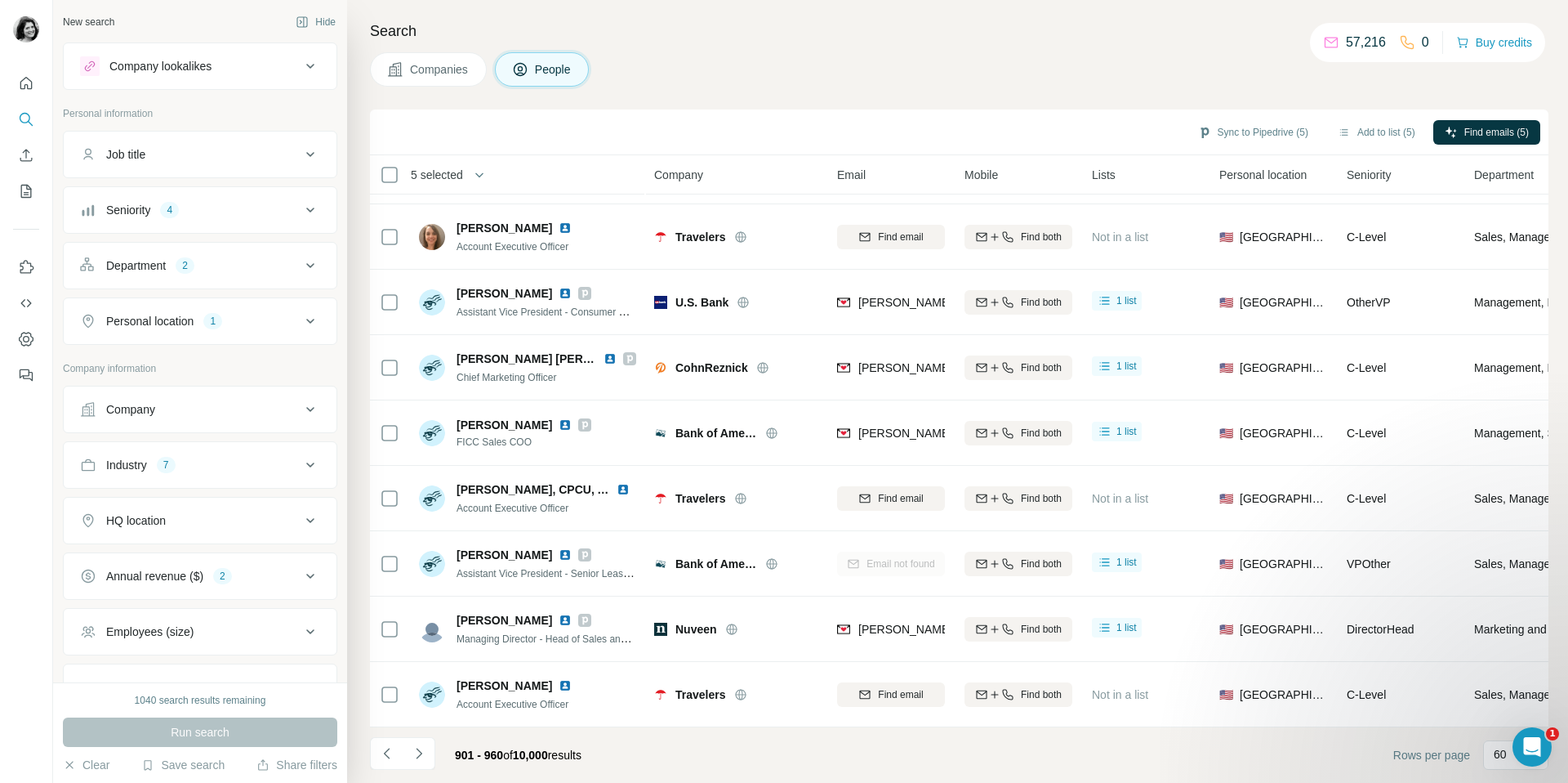
click at [424, 749] on icon "Navigate to next page" at bounding box center [419, 753] width 16 height 16
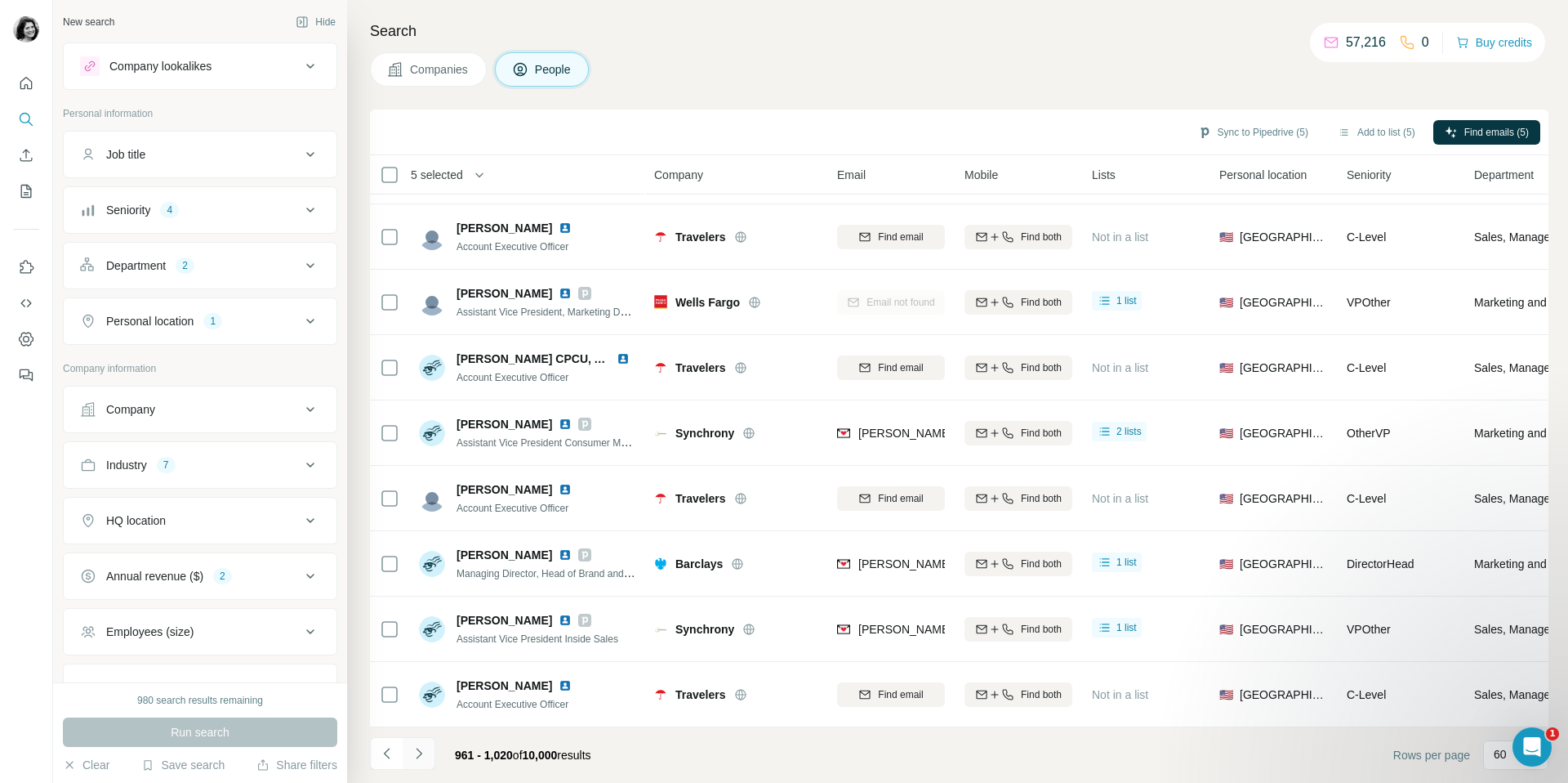
click at [428, 749] on button "Navigate to next page" at bounding box center [419, 753] width 32 height 32
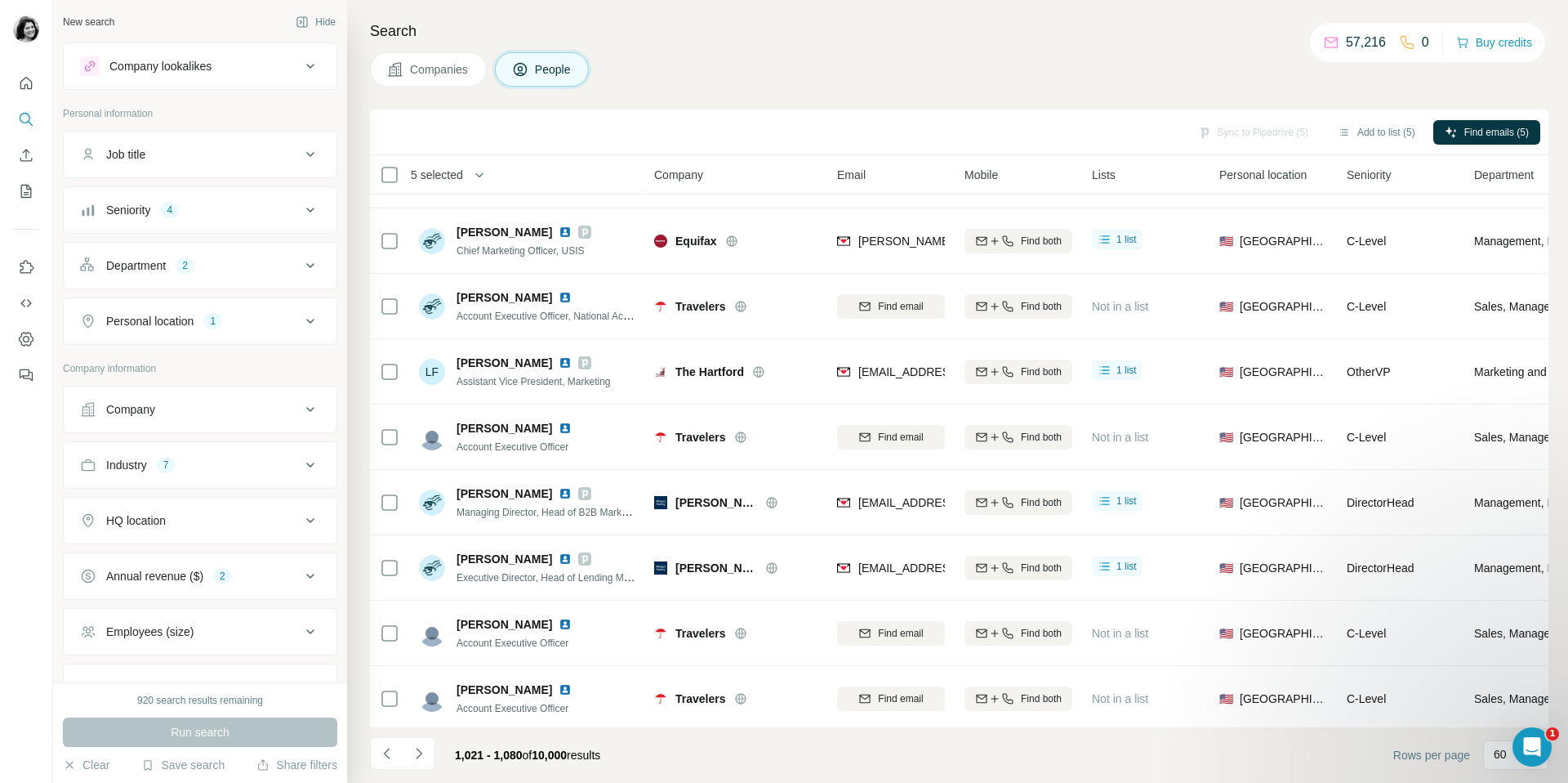
scroll to position [2531, 0]
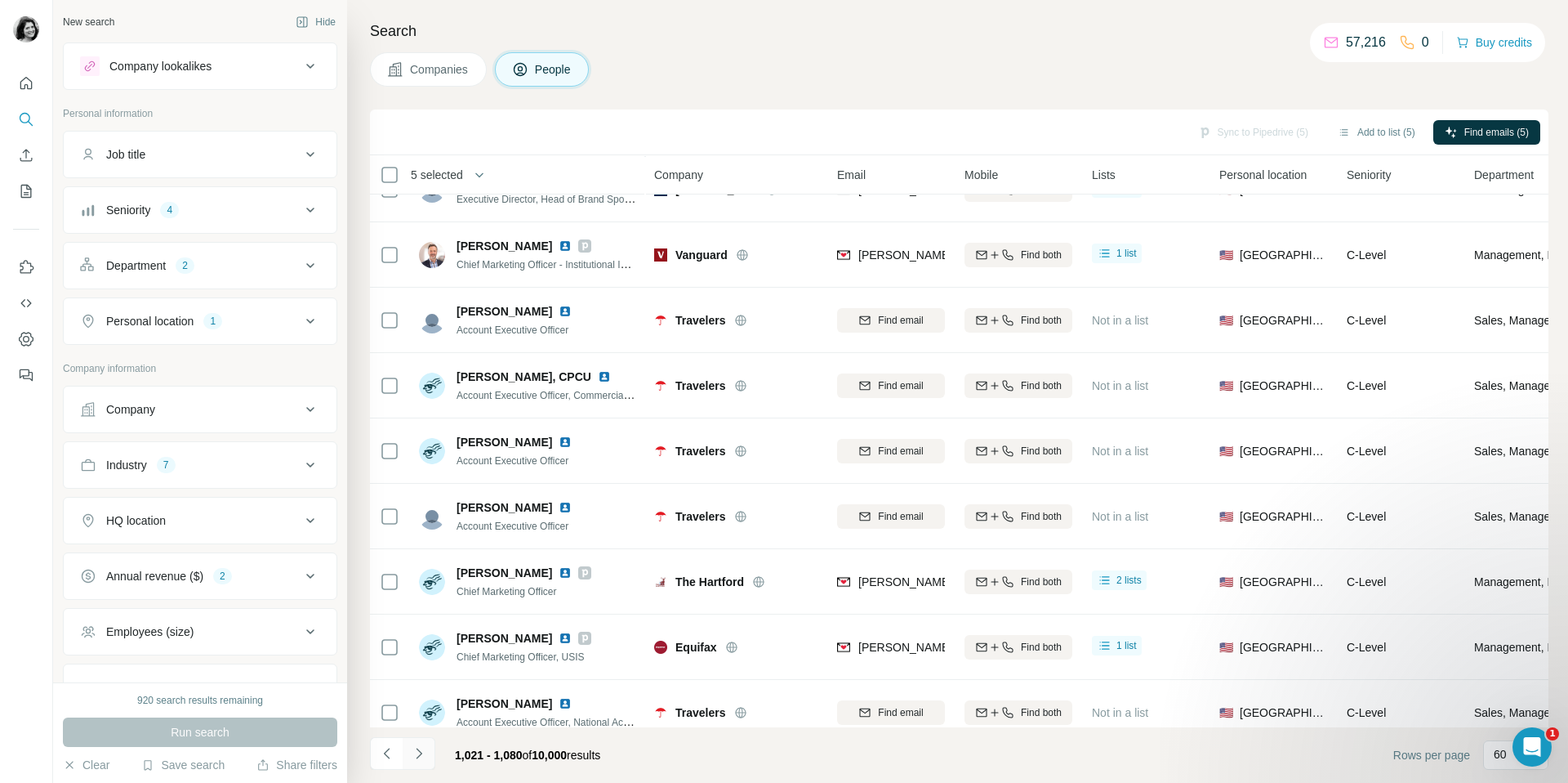
click at [424, 752] on icon "Navigate to next page" at bounding box center [419, 753] width 16 height 16
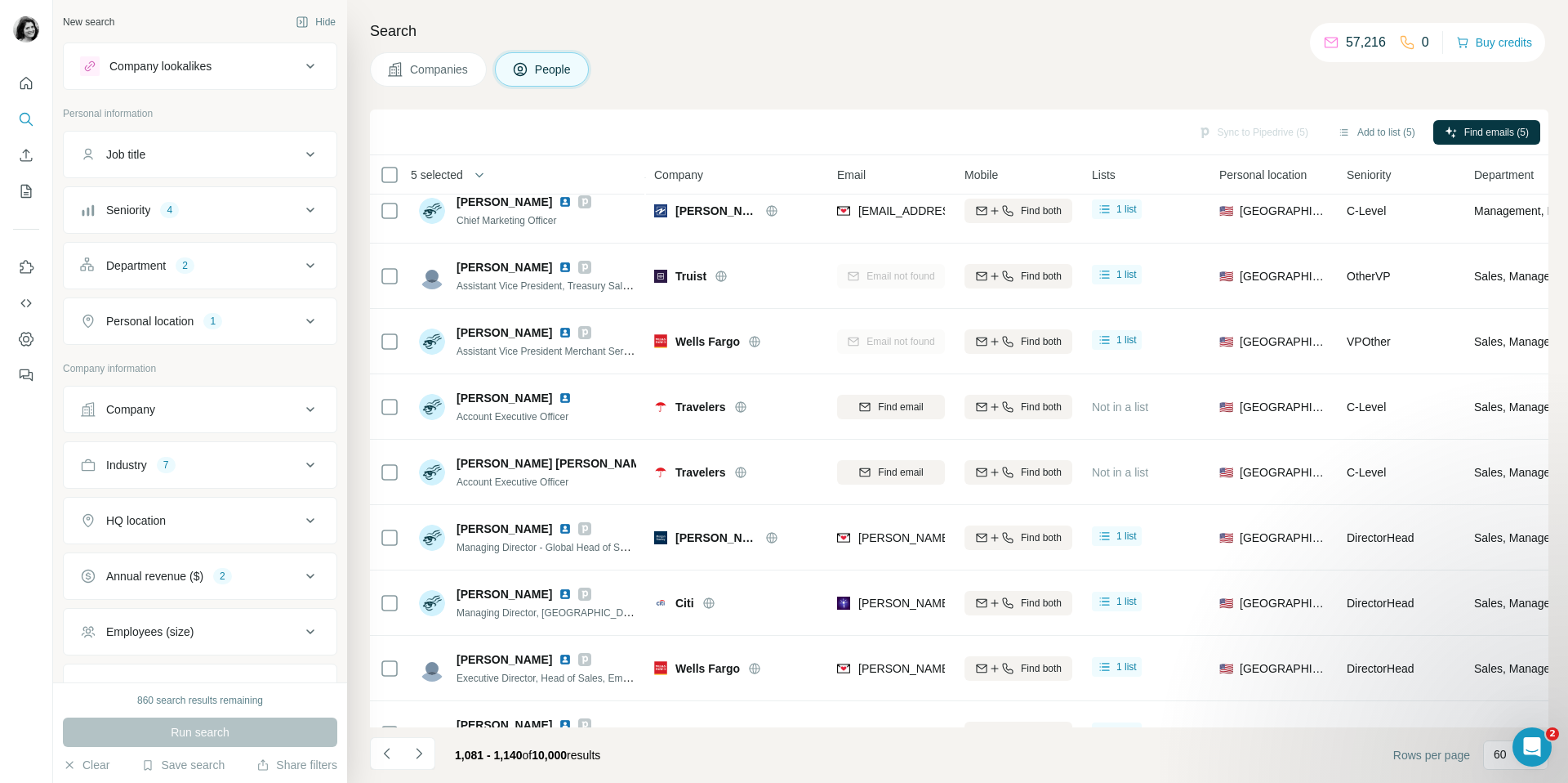
scroll to position [3390, 0]
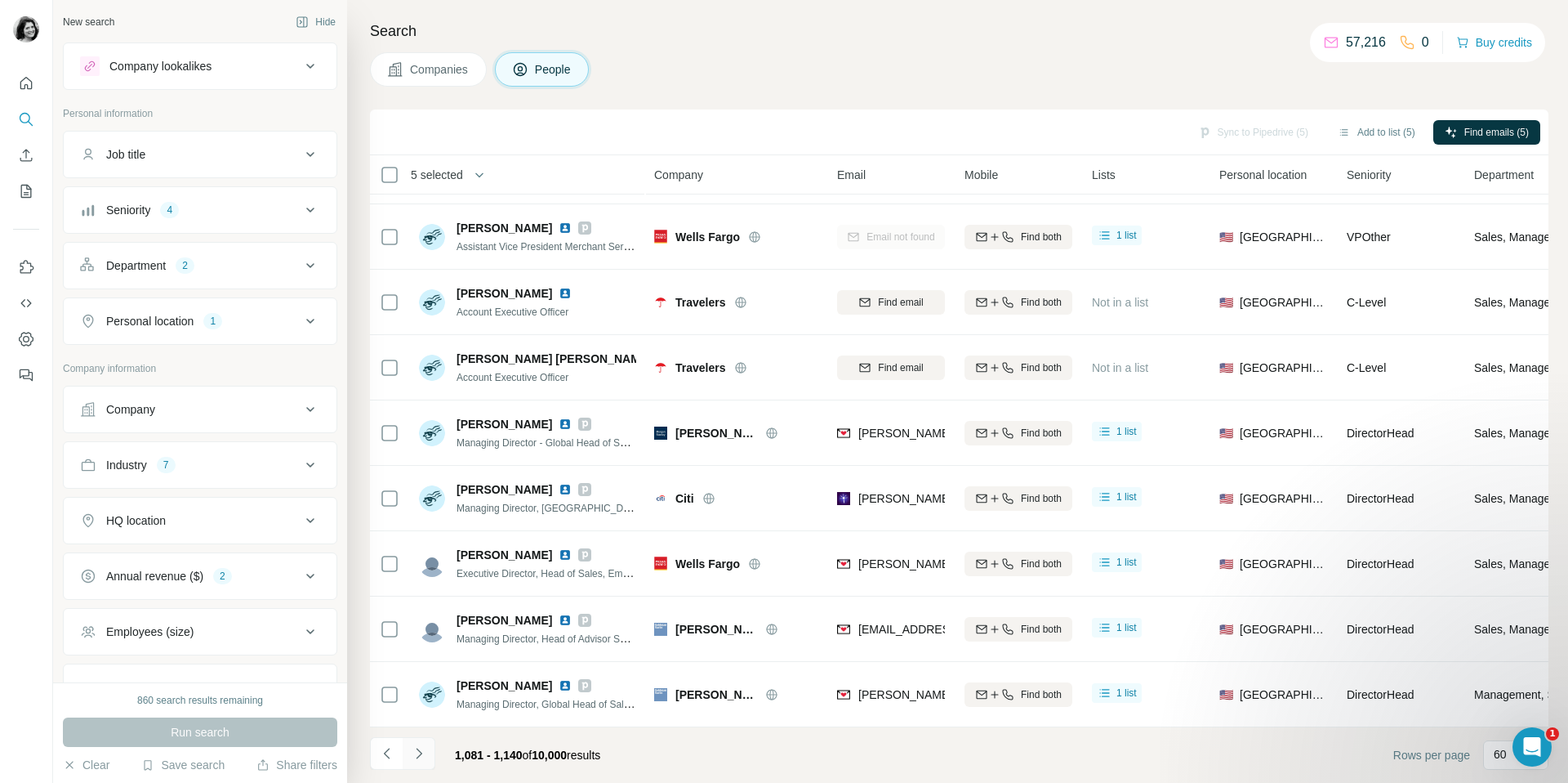
click at [418, 757] on icon "Navigate to next page" at bounding box center [419, 753] width 16 height 16
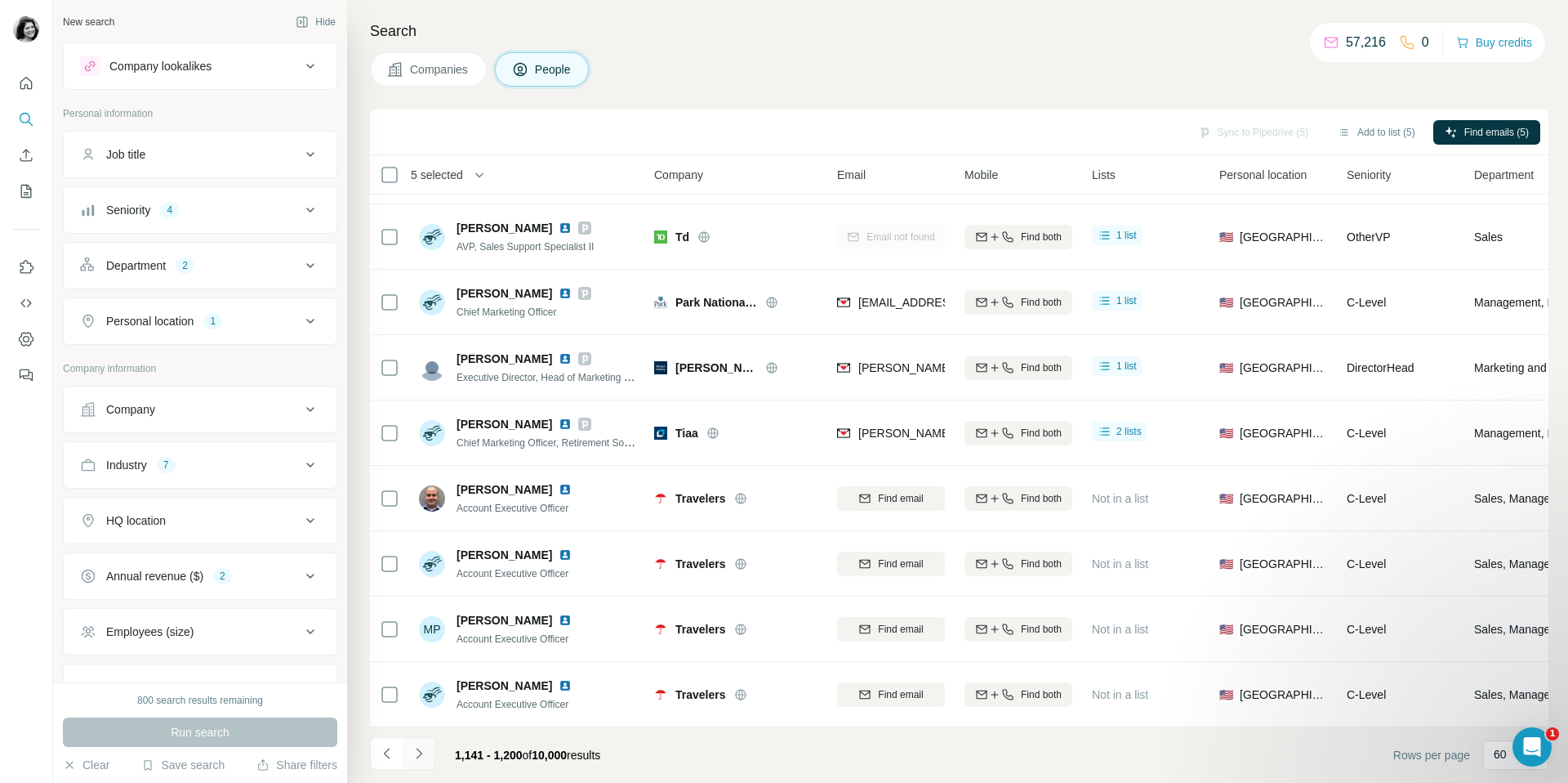
click at [421, 752] on icon "Navigate to next page" at bounding box center [419, 753] width 16 height 16
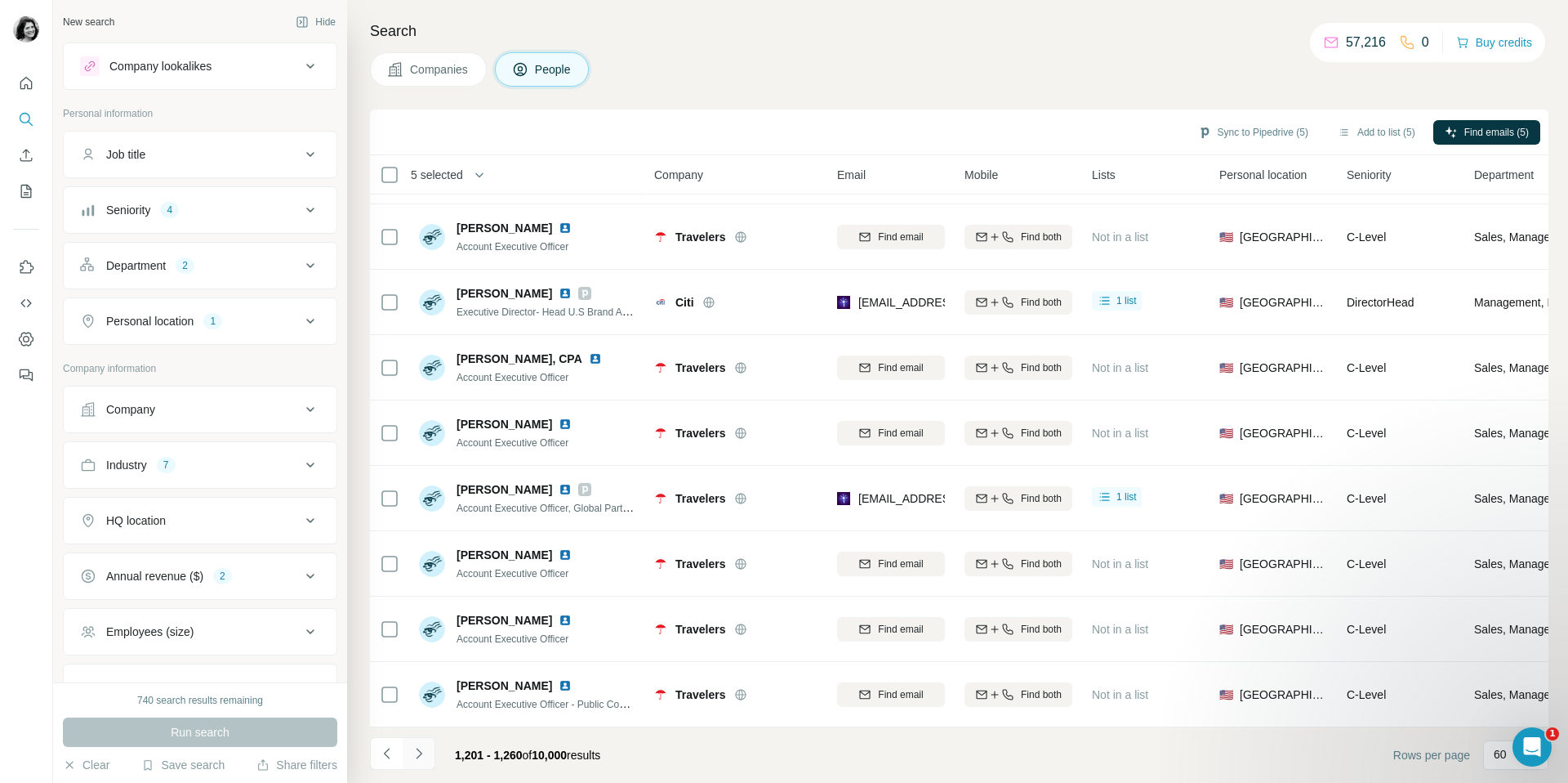
click at [410, 765] on button "Navigate to next page" at bounding box center [419, 753] width 32 height 32
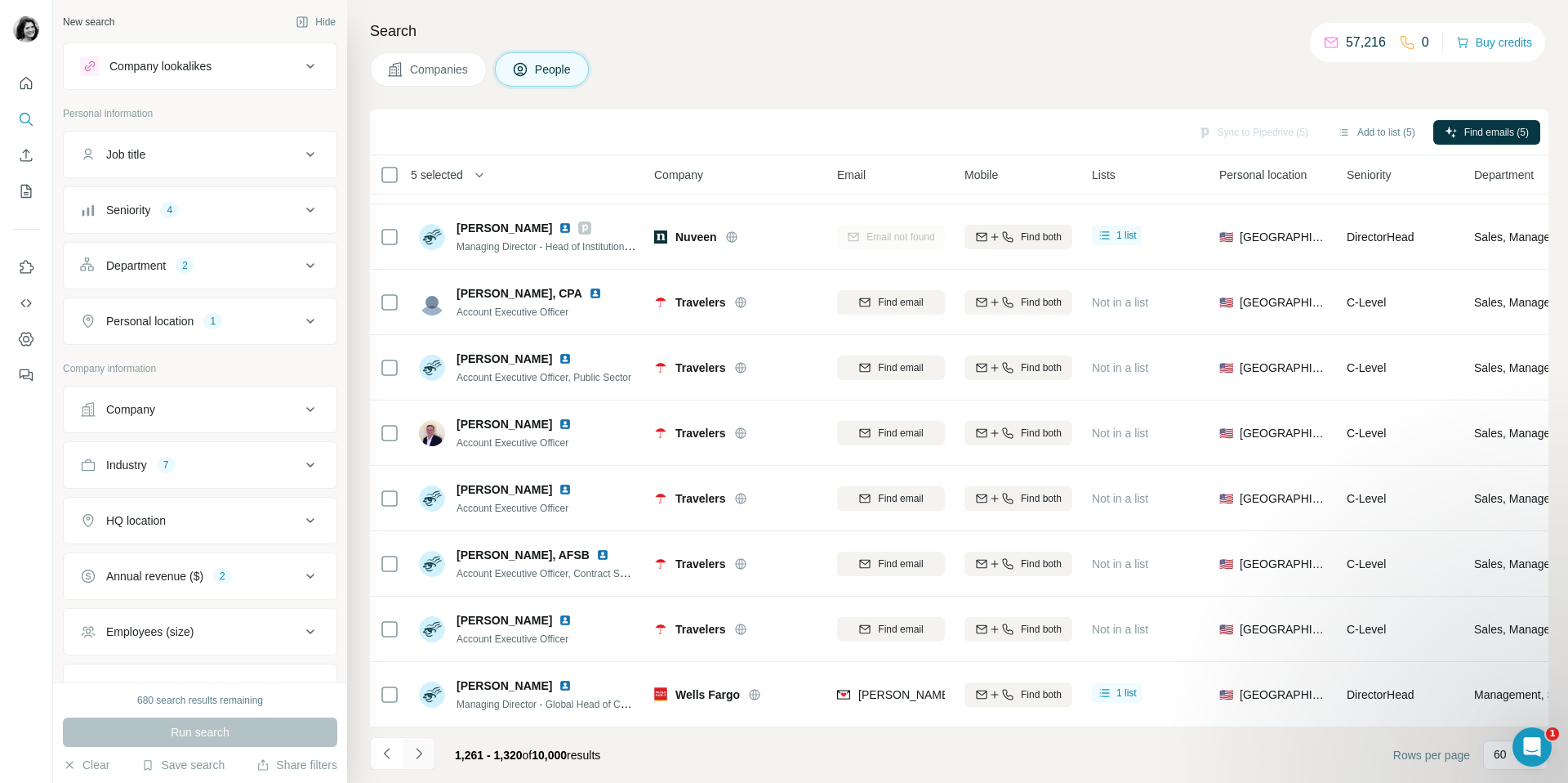
click at [414, 754] on icon "Navigate to next page" at bounding box center [419, 753] width 16 height 16
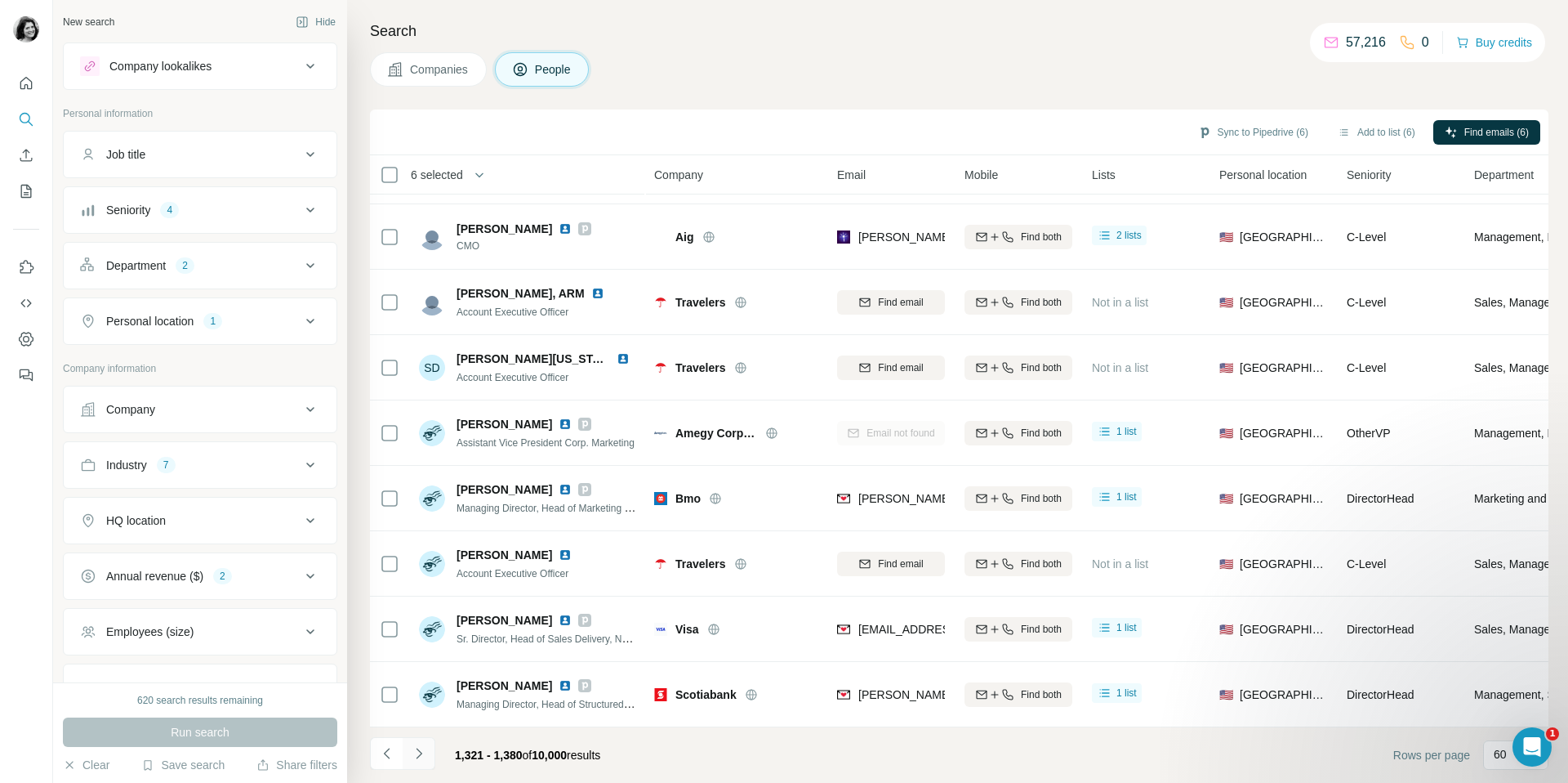
click at [418, 752] on icon "Navigate to next page" at bounding box center [419, 753] width 16 height 16
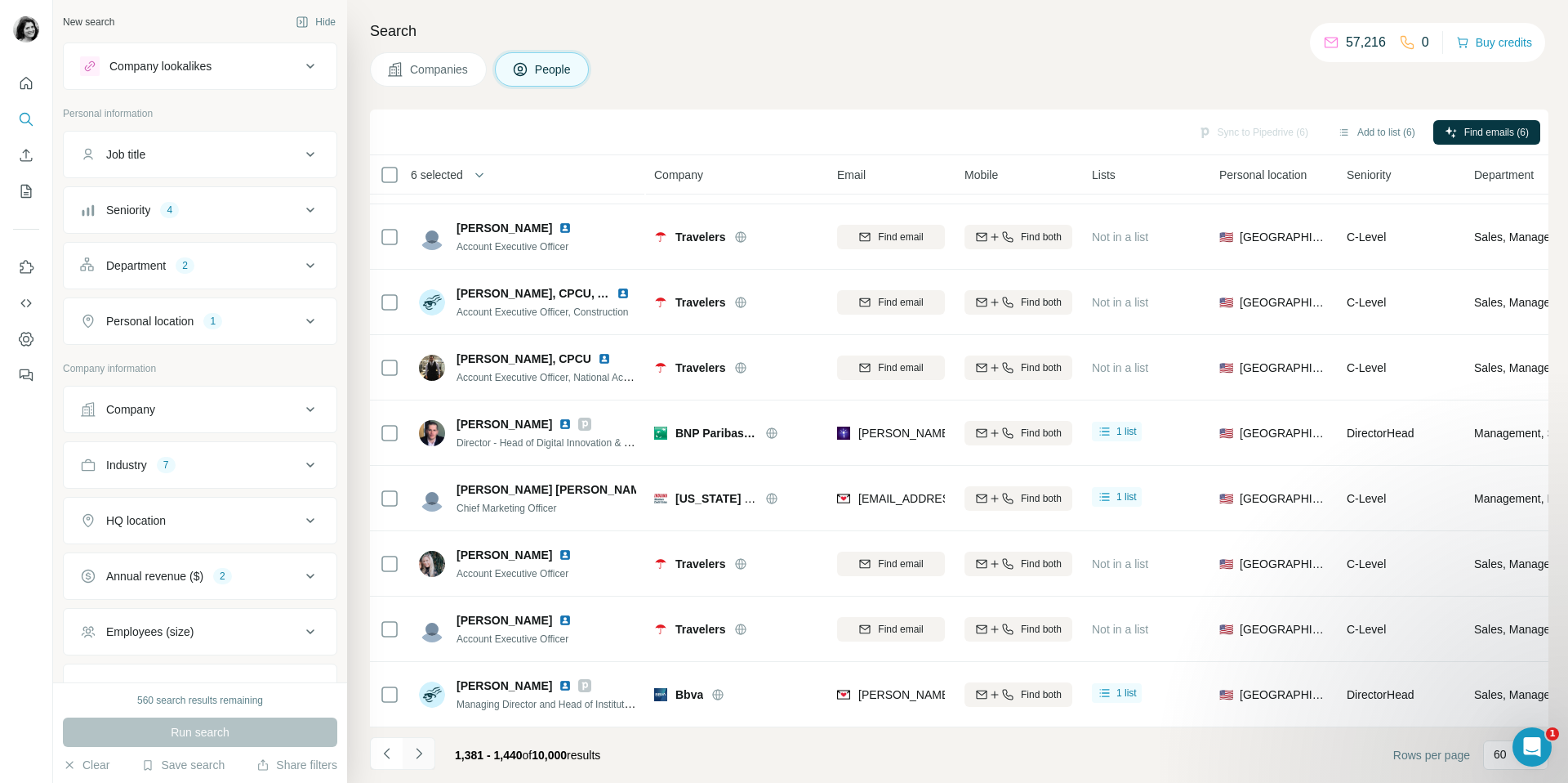
click at [423, 759] on icon "Navigate to next page" at bounding box center [419, 753] width 16 height 16
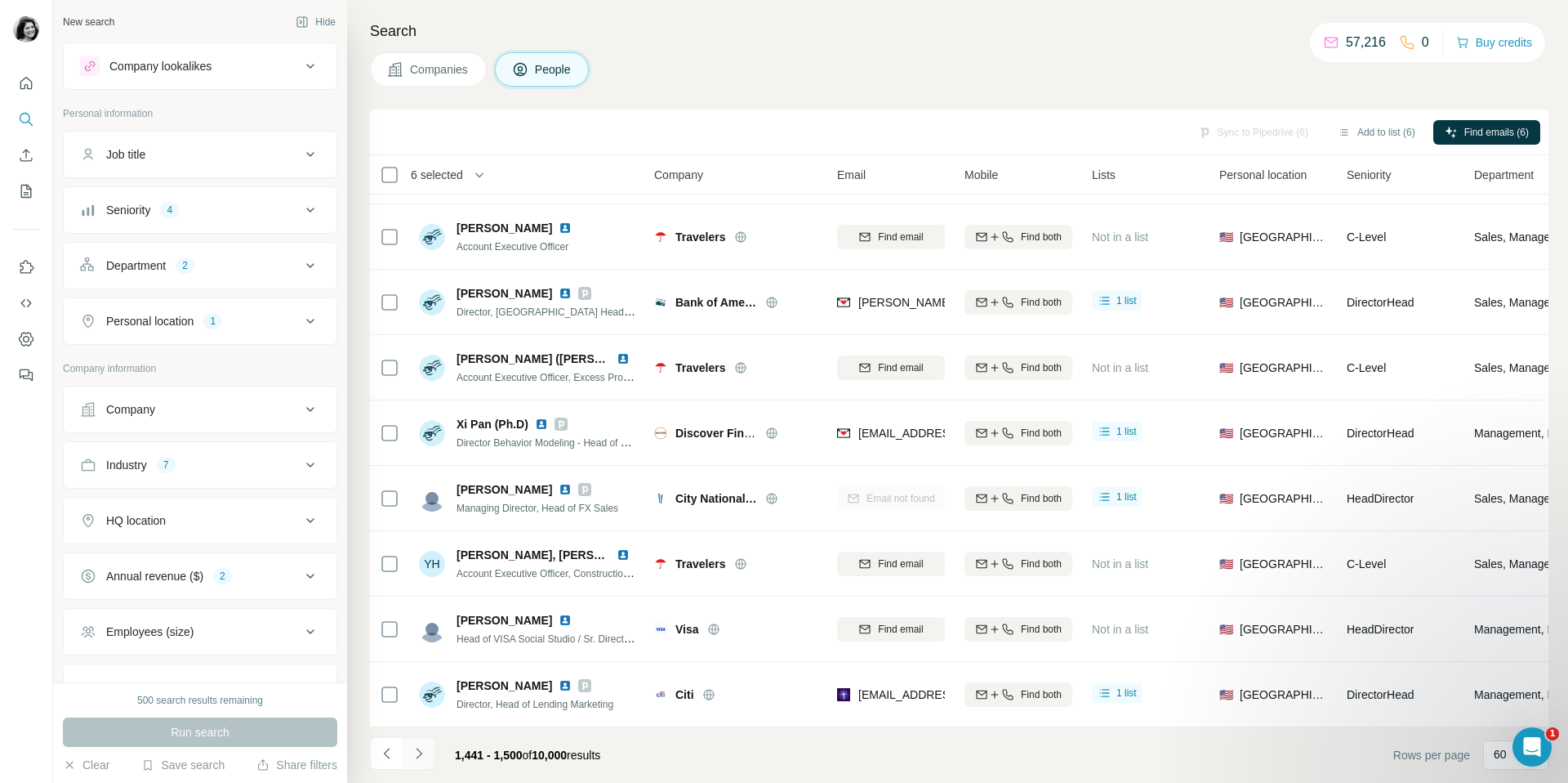
click at [420, 756] on icon "Navigate to next page" at bounding box center [419, 753] width 16 height 16
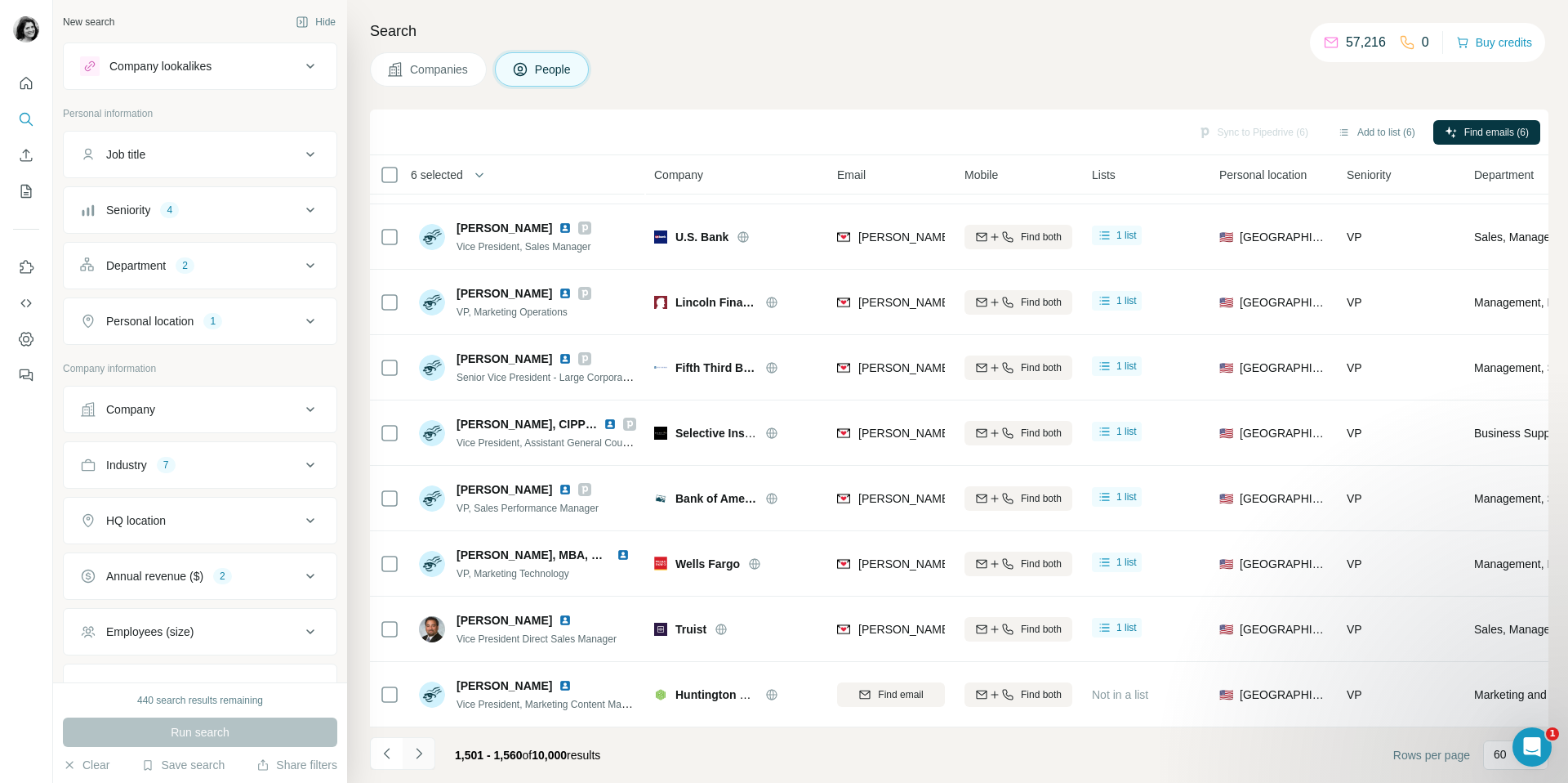
click at [420, 748] on icon "Navigate to next page" at bounding box center [419, 753] width 16 height 16
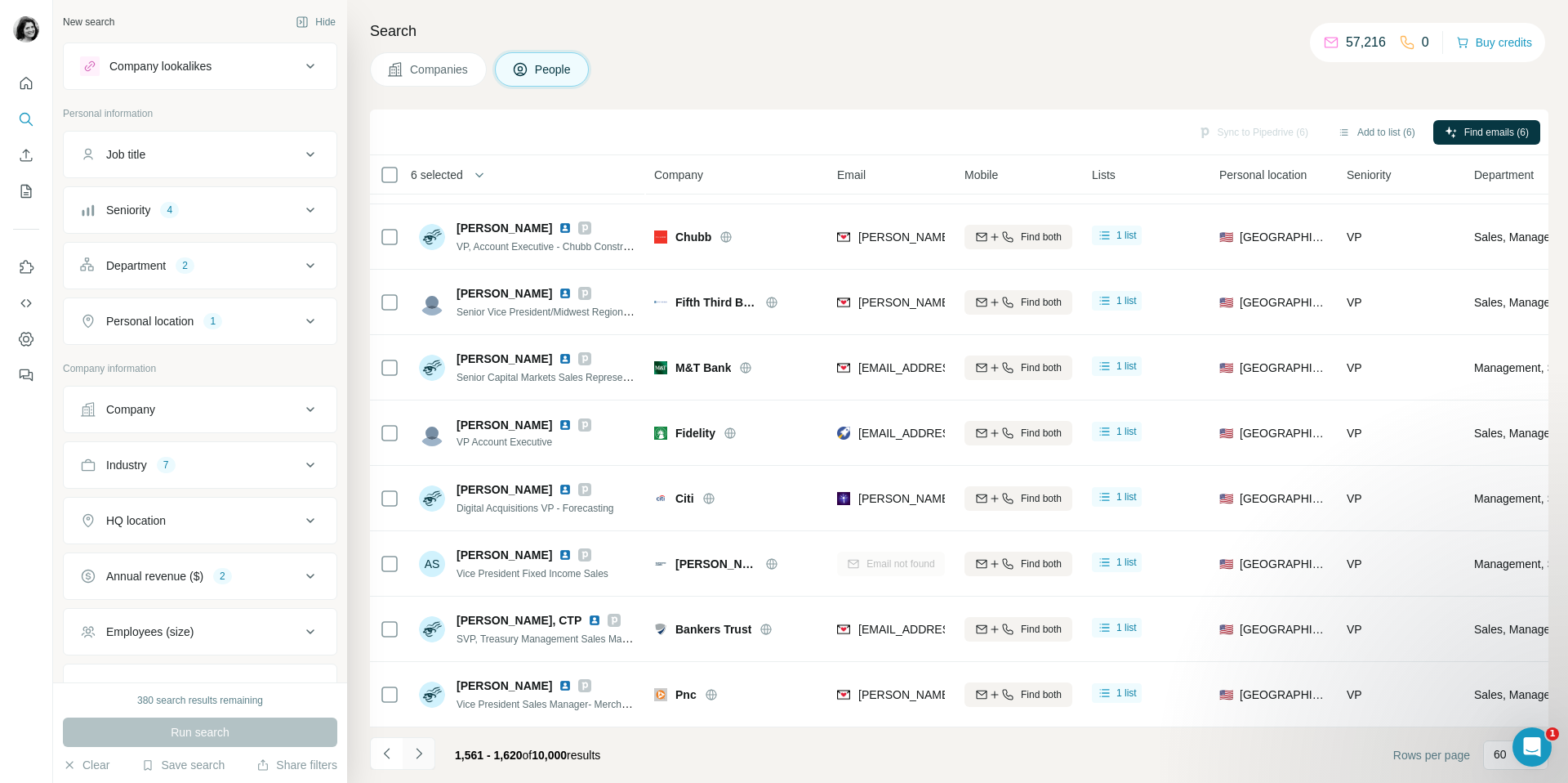
click at [427, 750] on button "Navigate to next page" at bounding box center [419, 753] width 32 height 32
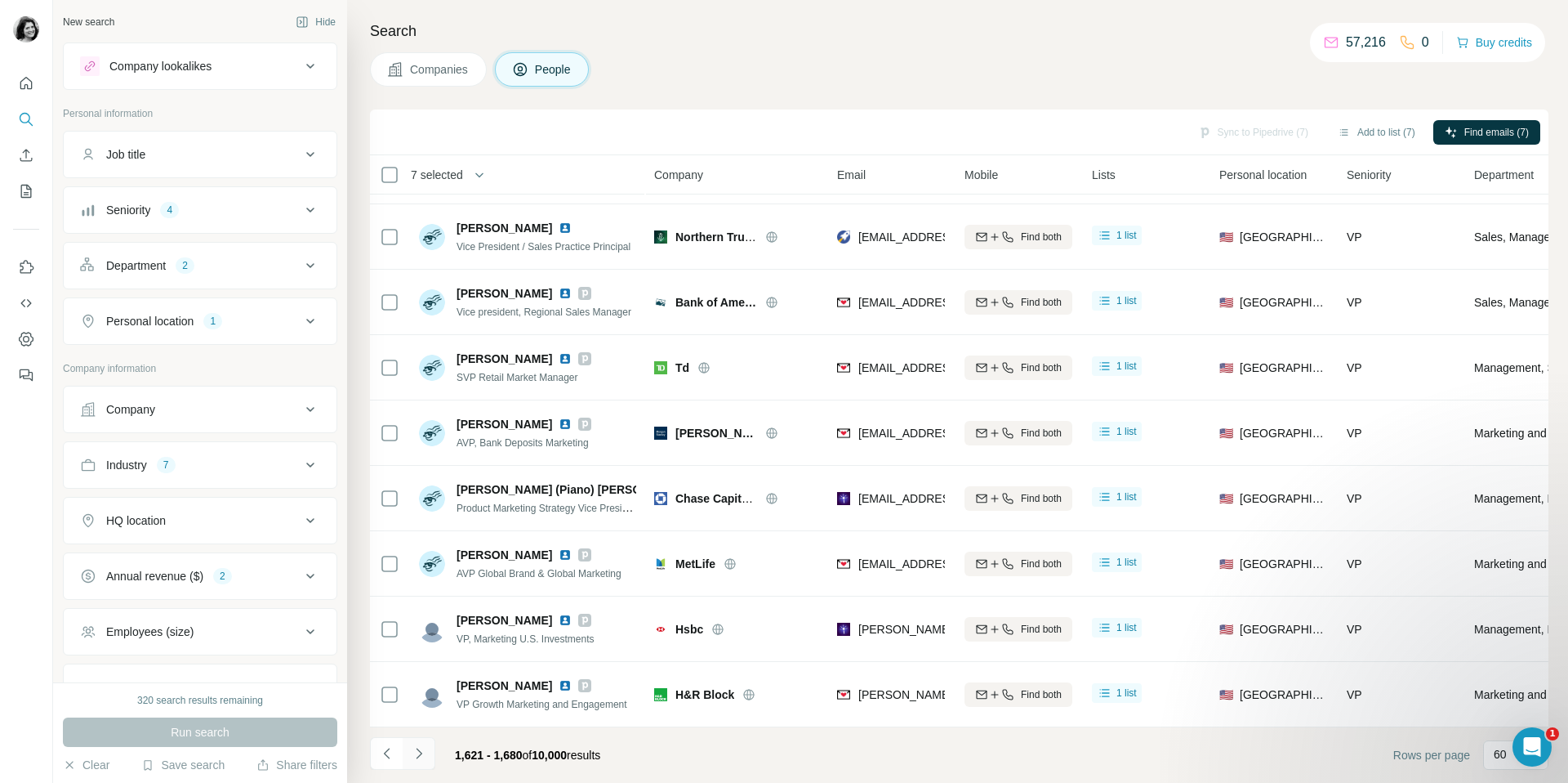
click at [419, 742] on button "Navigate to next page" at bounding box center [419, 753] width 32 height 32
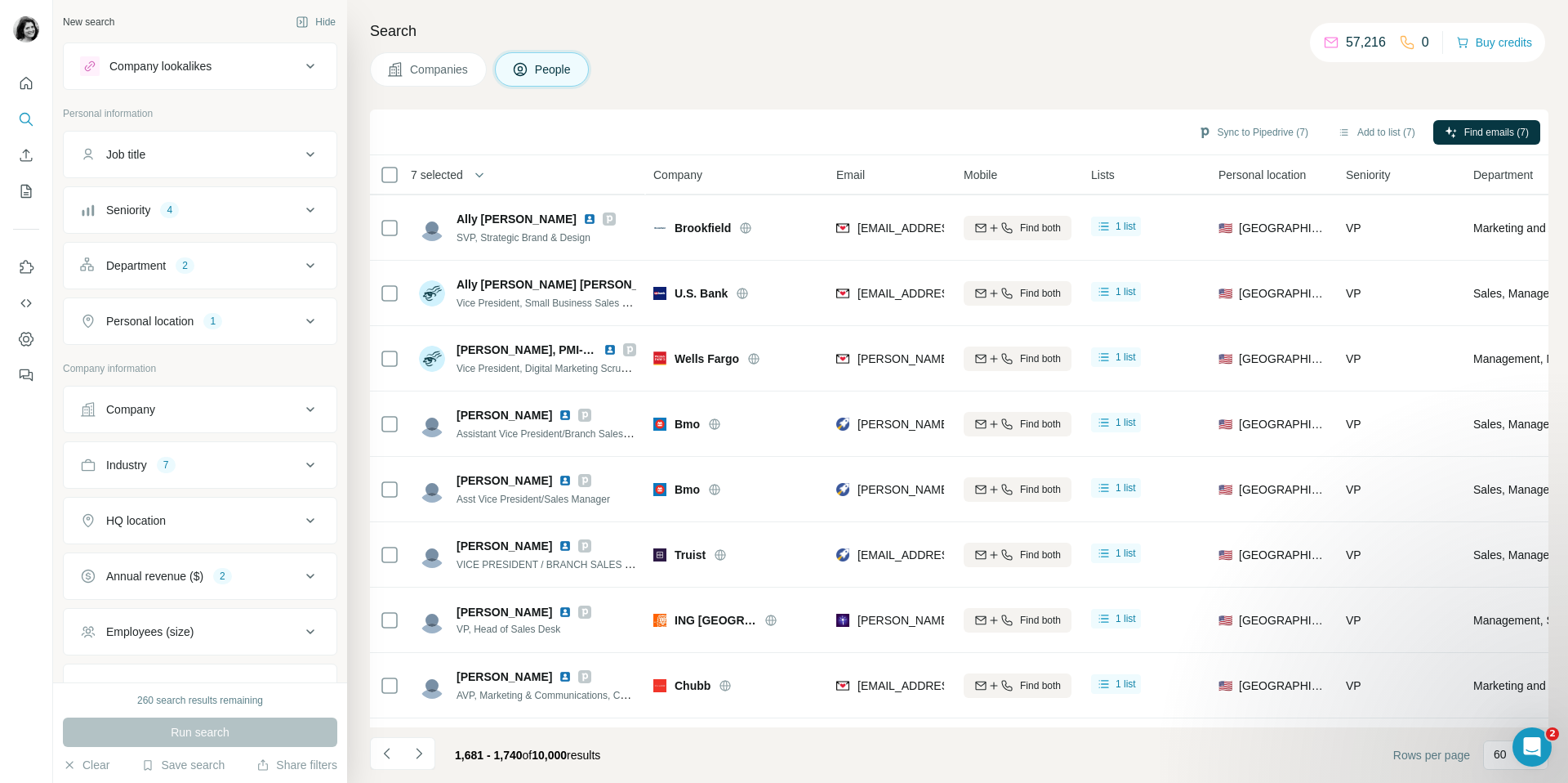
scroll to position [3390, 1]
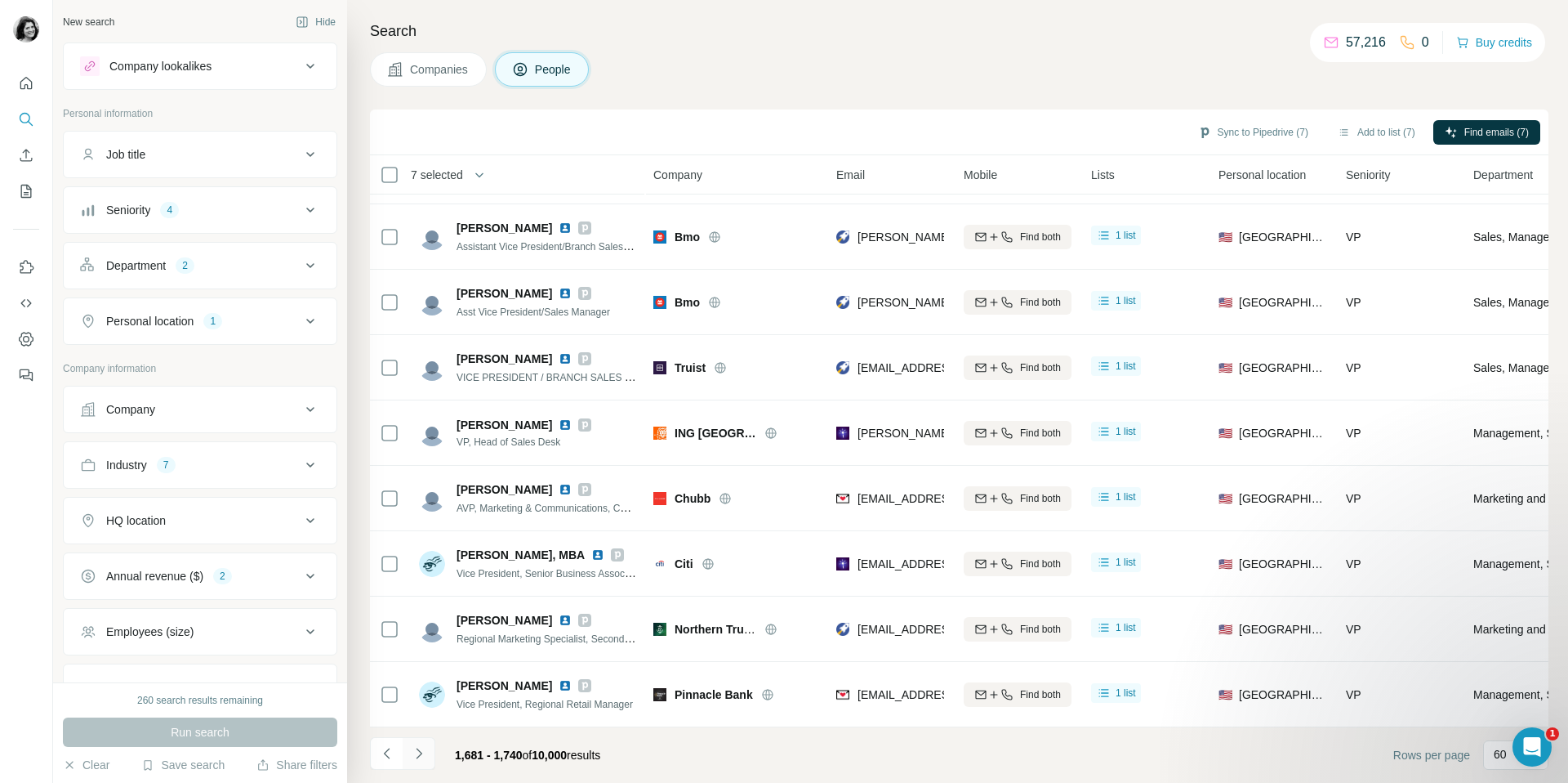
click at [418, 750] on icon "Navigate to next page" at bounding box center [419, 753] width 16 height 16
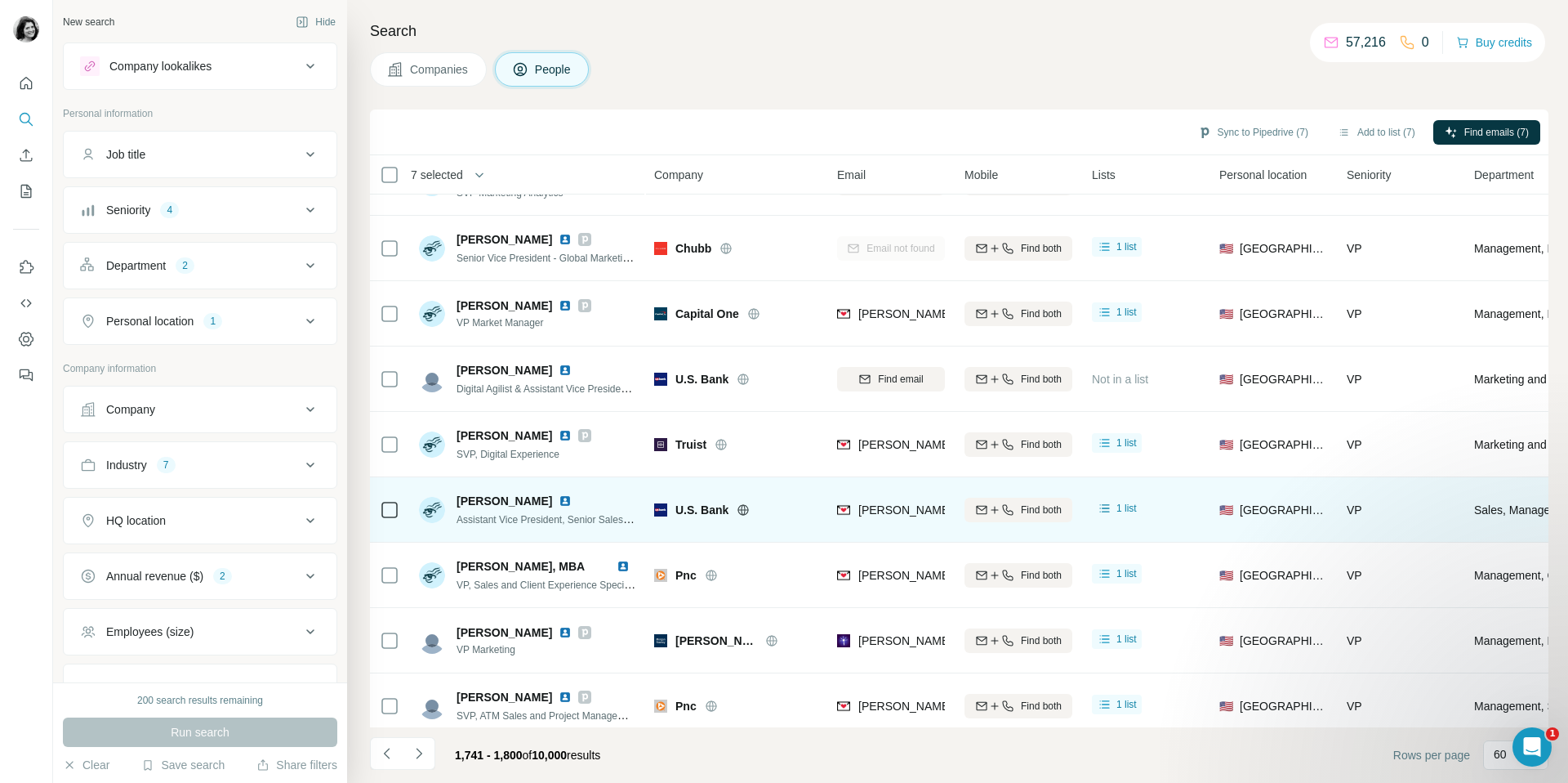
scroll to position [3390, 0]
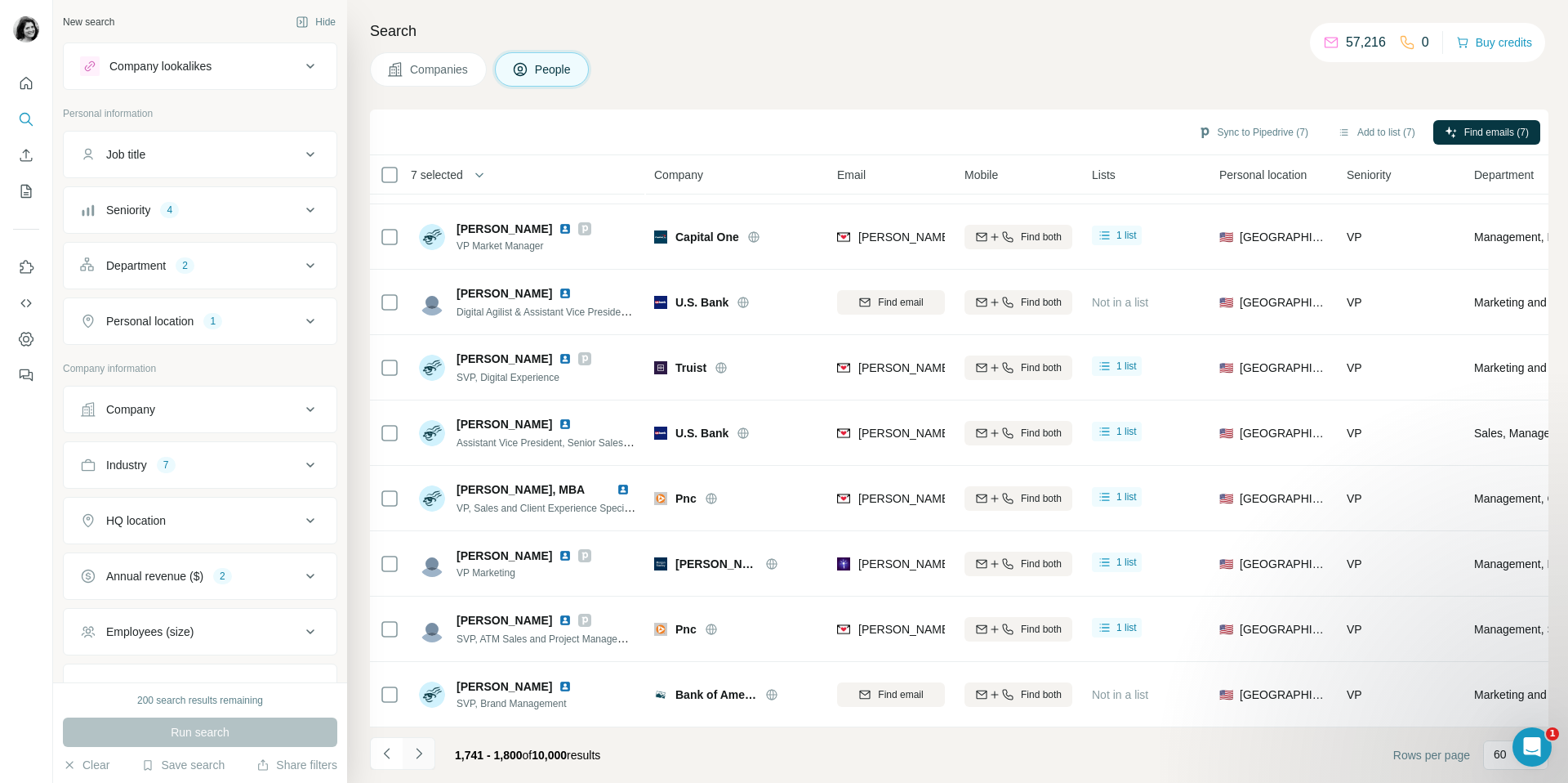
click at [416, 759] on icon "Navigate to next page" at bounding box center [419, 753] width 16 height 16
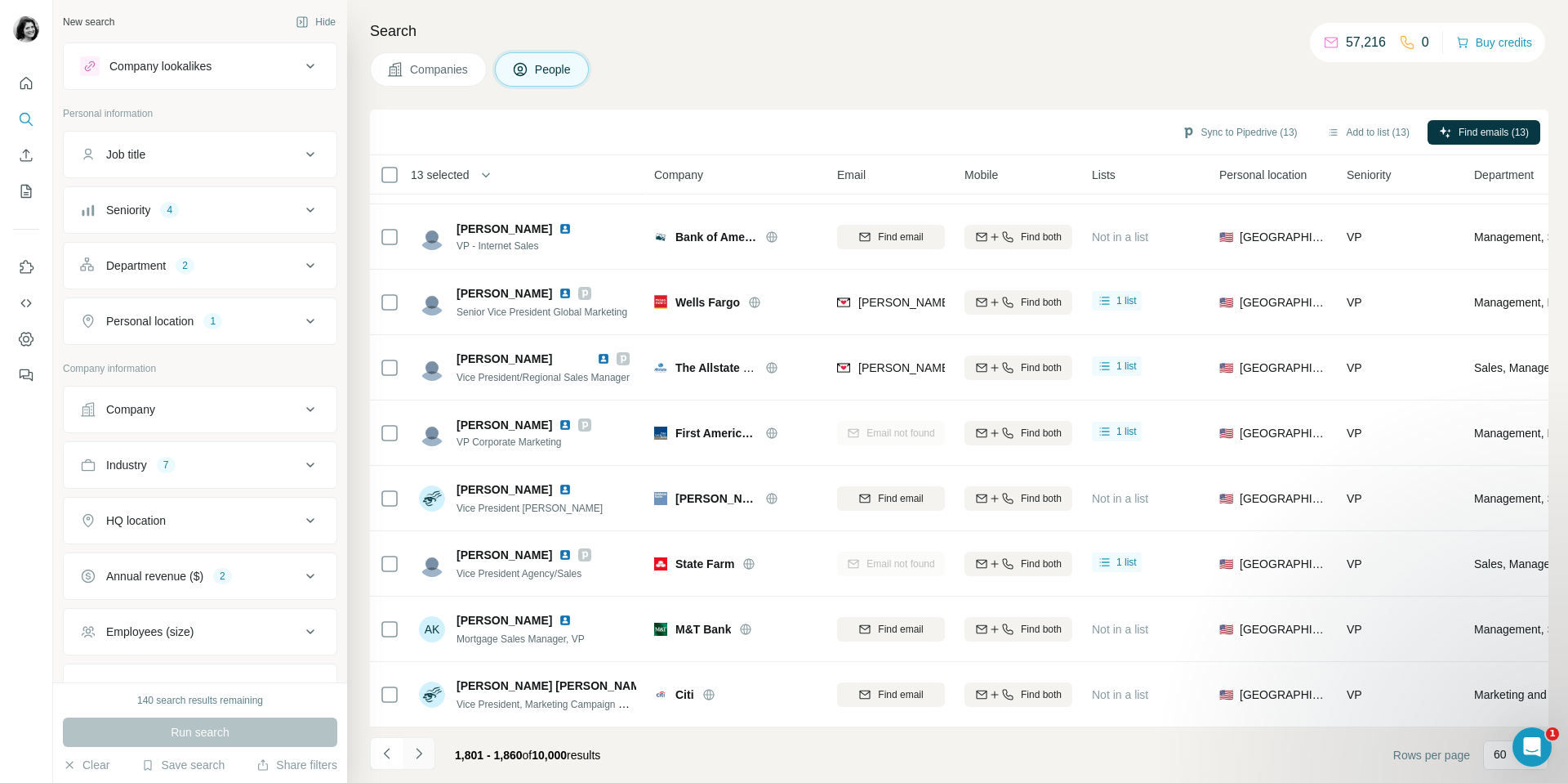
click at [420, 748] on icon "Navigate to next page" at bounding box center [419, 753] width 16 height 16
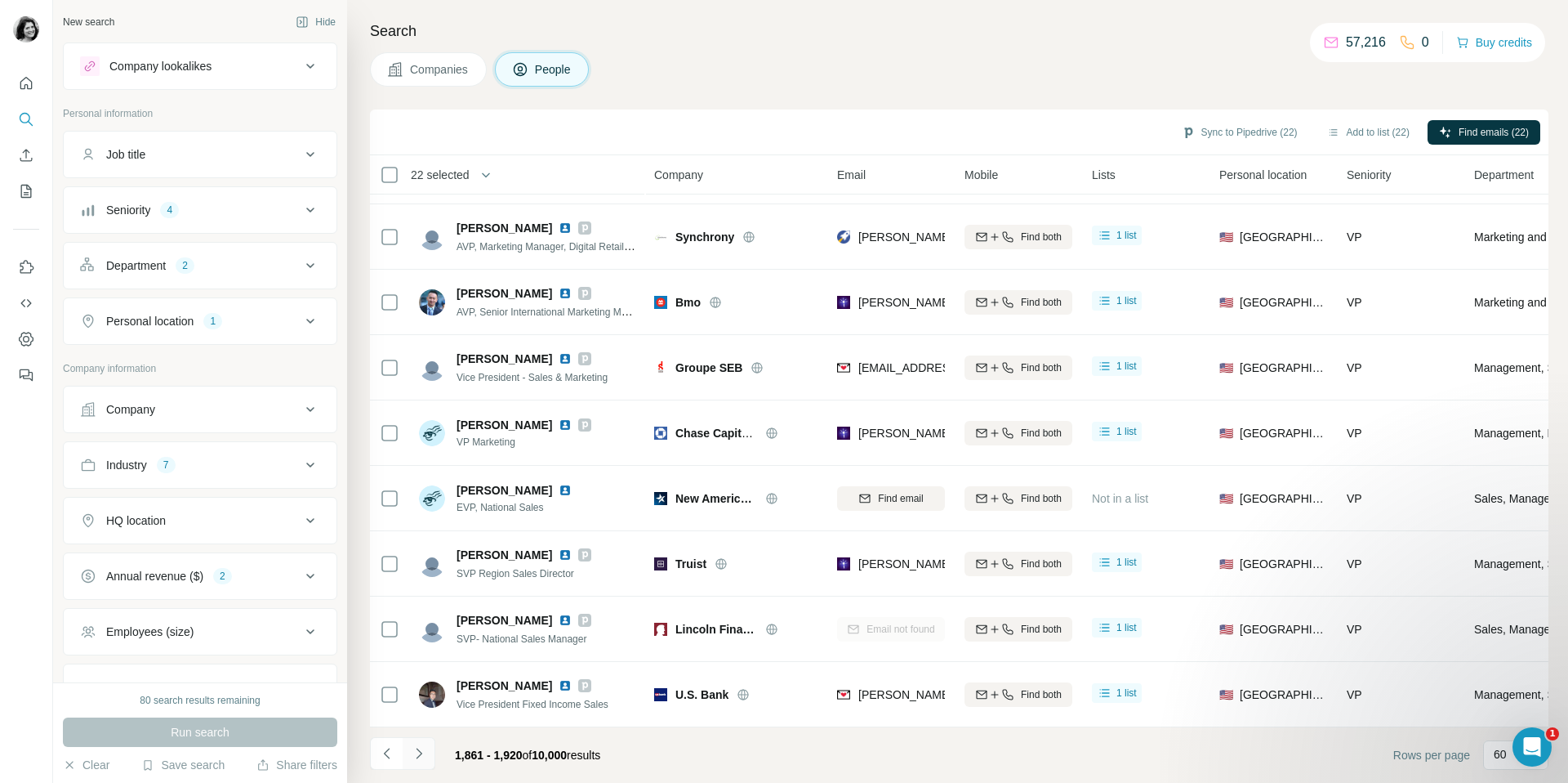
click at [425, 750] on icon "Navigate to next page" at bounding box center [419, 753] width 16 height 16
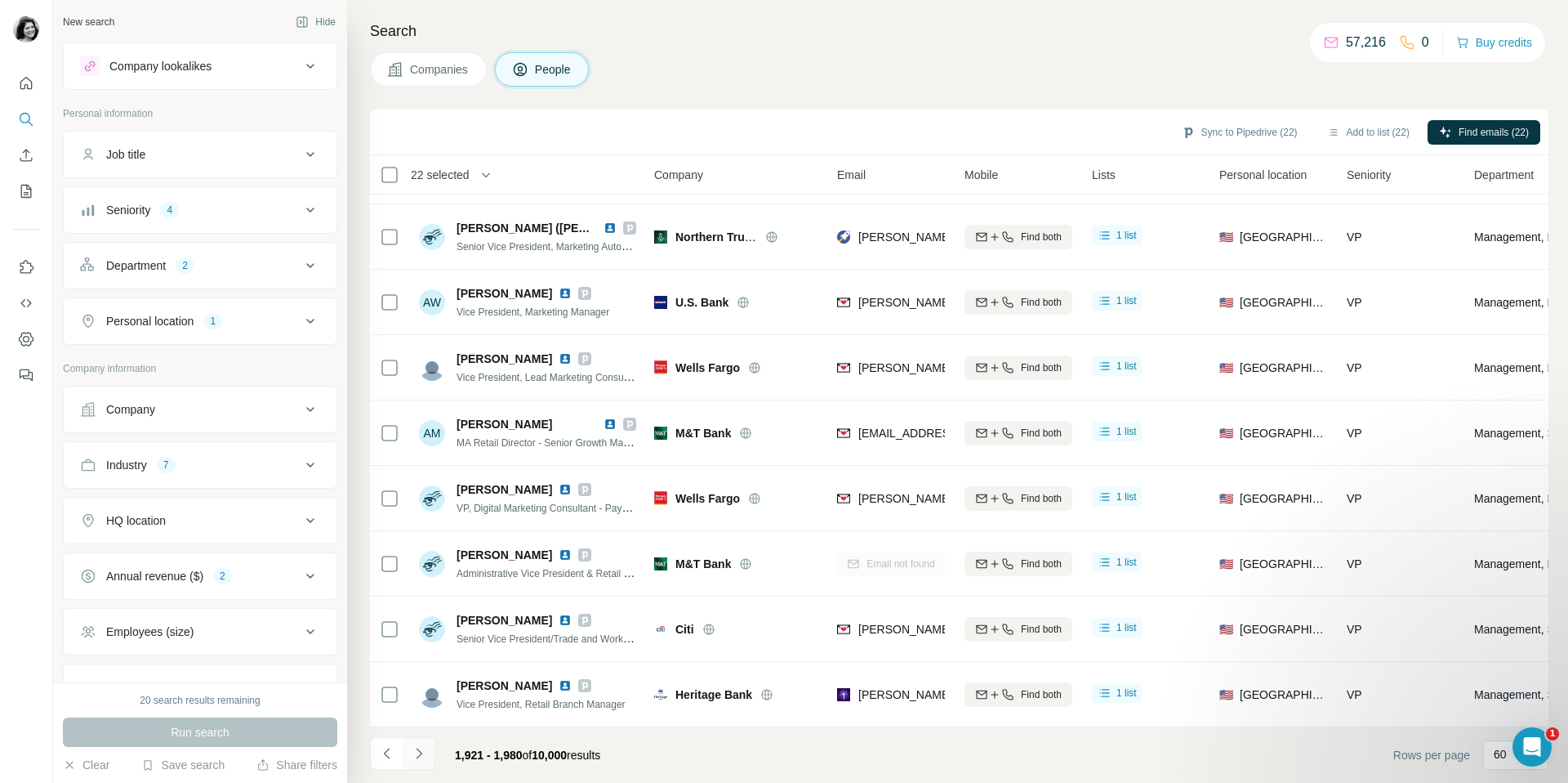
click at [423, 752] on icon "Navigate to next page" at bounding box center [419, 753] width 16 height 16
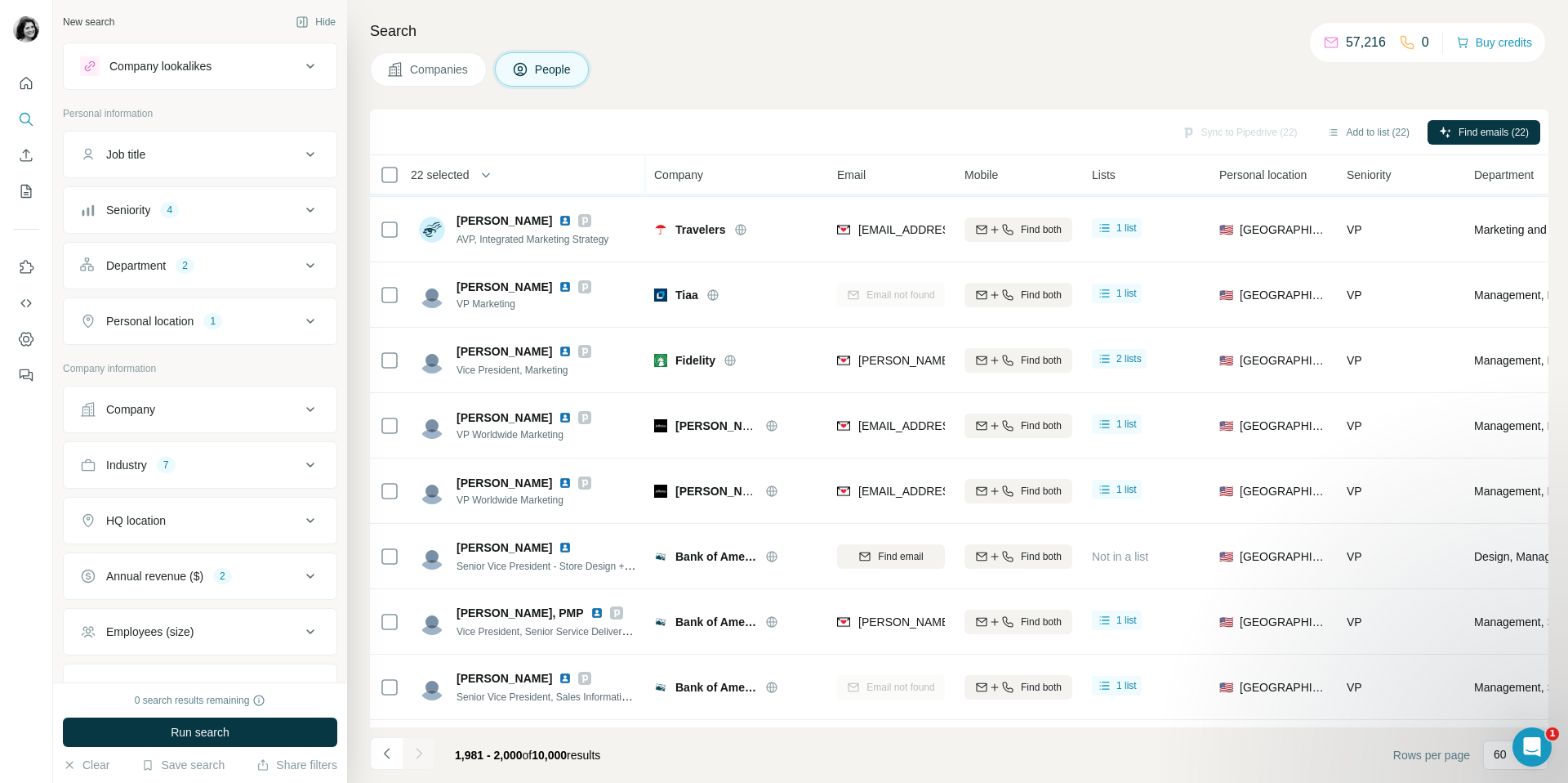
scroll to position [0, 0]
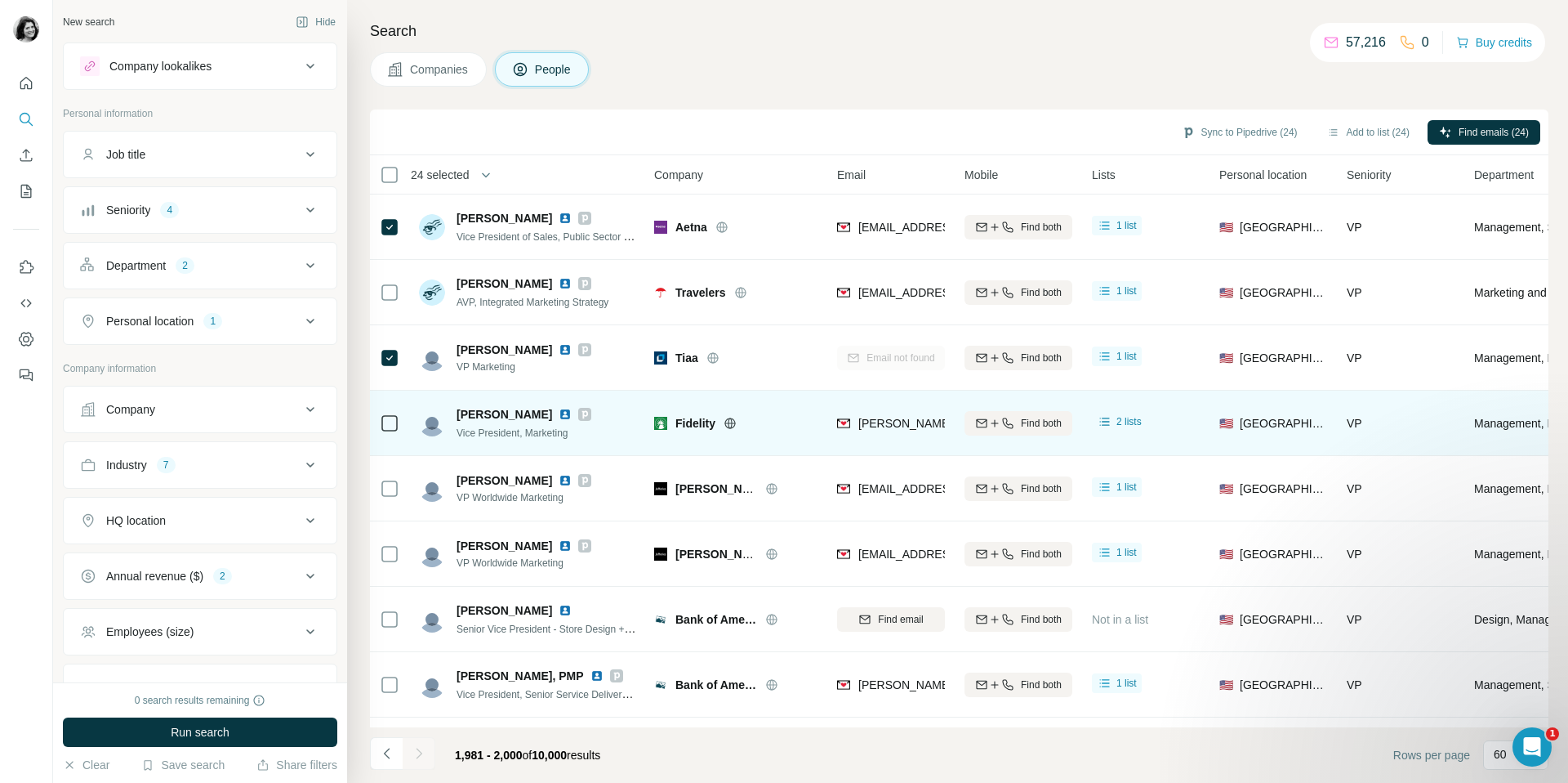
click at [385, 414] on icon at bounding box center [390, 423] width 20 height 20
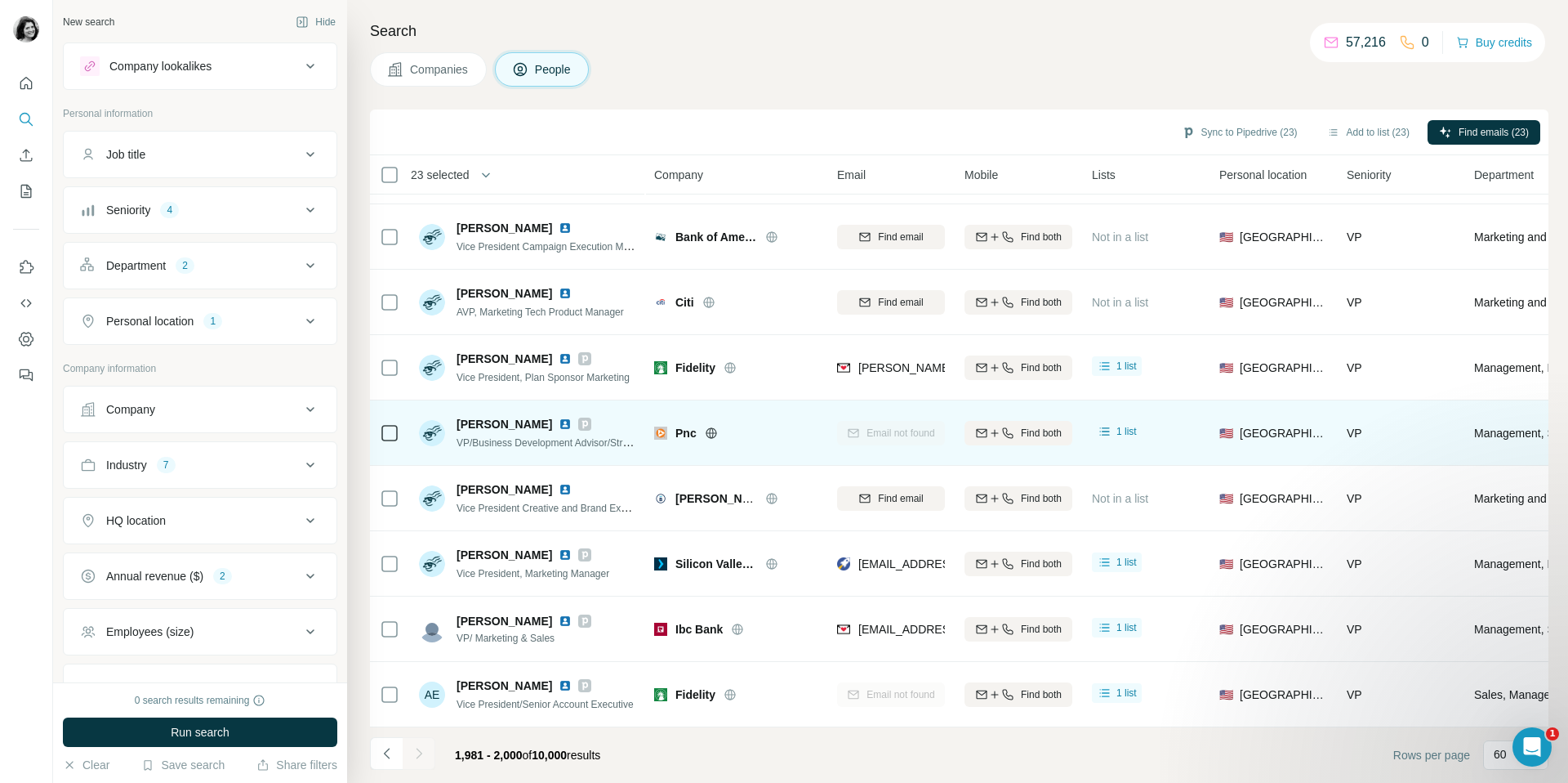
scroll to position [775, 0]
